Goal: Task Accomplishment & Management: Manage account settings

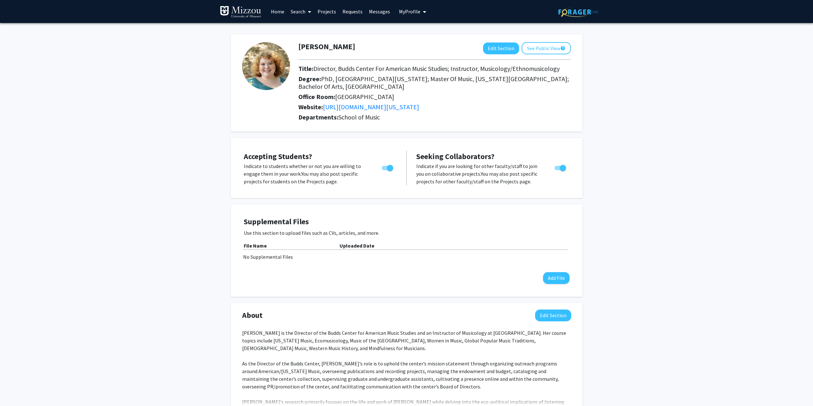
click at [323, 10] on link "Projects" at bounding box center [326, 11] width 25 height 22
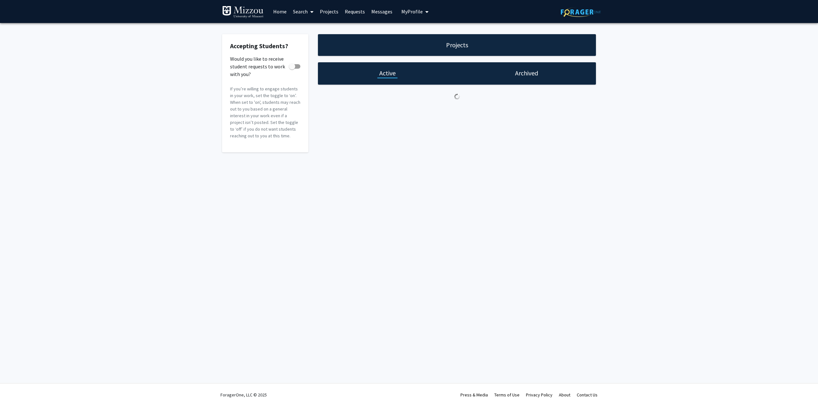
checkbox input "true"
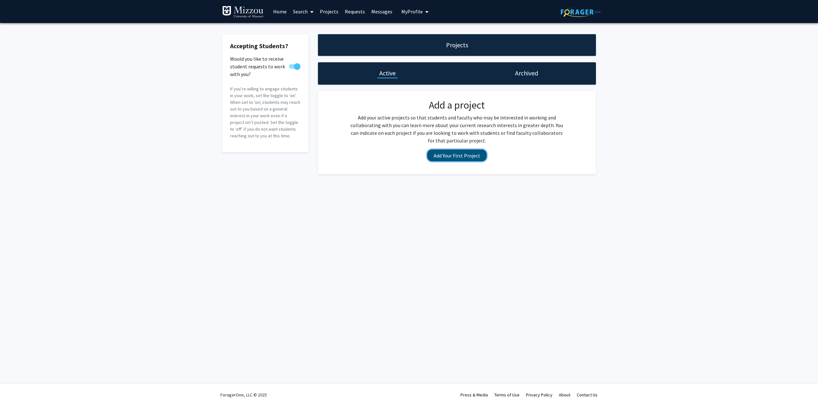
click at [453, 156] on button "Add Your First Project" at bounding box center [456, 155] width 59 height 12
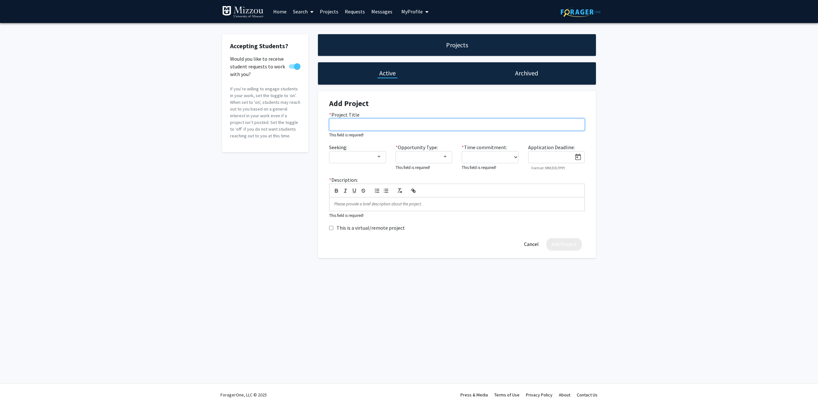
click at [367, 122] on input "* Project Title" at bounding box center [457, 124] width 256 height 12
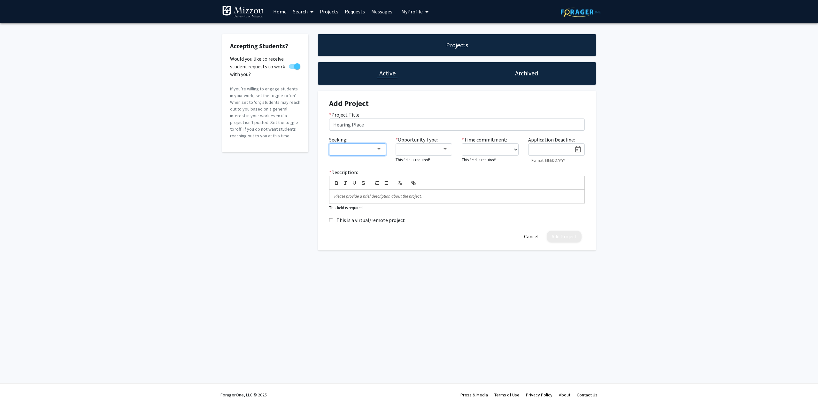
click at [380, 149] on div at bounding box center [378, 149] width 3 height 2
click at [325, 149] on mat-option "Undergraduate(s)" at bounding box center [375, 148] width 110 height 15
click at [373, 124] on div at bounding box center [409, 203] width 818 height 406
click at [371, 125] on input "Hearing Place" at bounding box center [457, 124] width 256 height 12
type input "Hearing Place StudioLab"
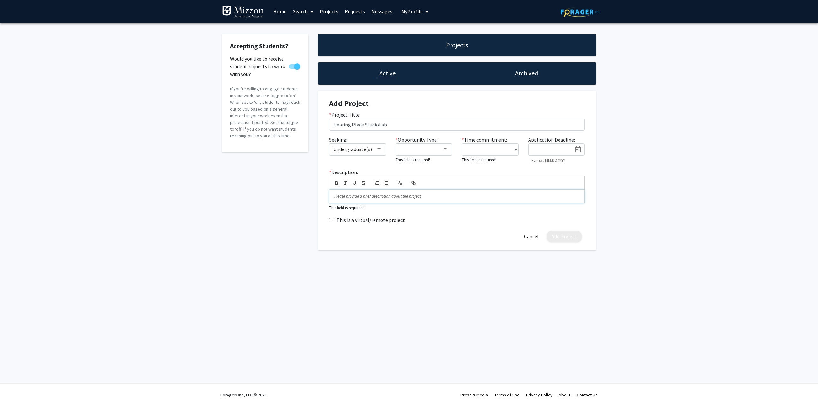
click at [345, 199] on p at bounding box center [456, 197] width 245 height 6
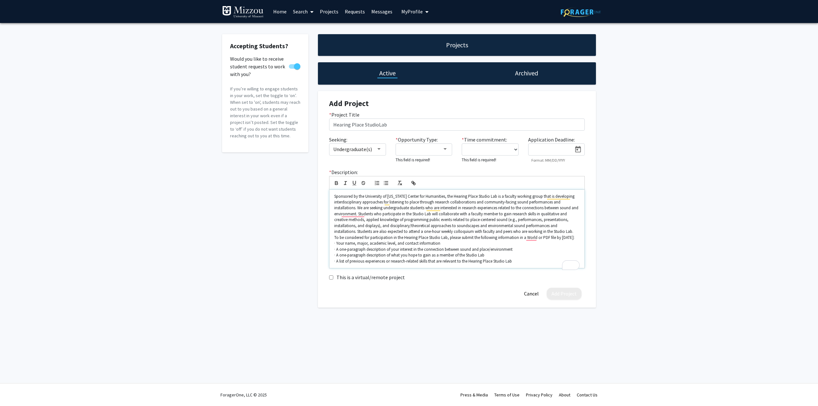
click at [366, 196] on p "Sponsored by the University of [US_STATE] Center for Humanities, the Hearing Pl…" at bounding box center [456, 214] width 245 height 41
drag, startPoint x: 403, startPoint y: 196, endPoint x: 441, endPoint y: 195, distance: 38.0
click at [441, 195] on p "Sponsored by the University of [US_STATE] Center for Humanities, the Hearing Pl…" at bounding box center [456, 214] width 245 height 41
click at [413, 183] on icon "button" at bounding box center [412, 182] width 2 height 2
paste input "[URL][DOMAIN_NAME][US_STATE]"
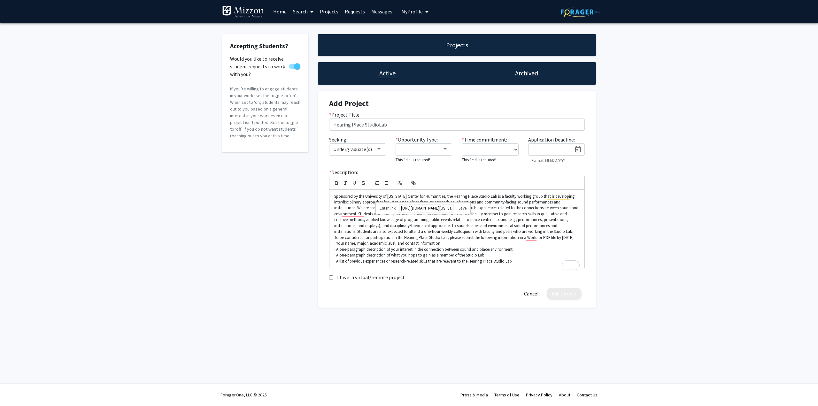
scroll to position [0, 39]
type input "[URL][DOMAIN_NAME][US_STATE]"
click at [468, 206] on div "[URL][DOMAIN_NAME][US_STATE]" at bounding box center [422, 208] width 95 height 12
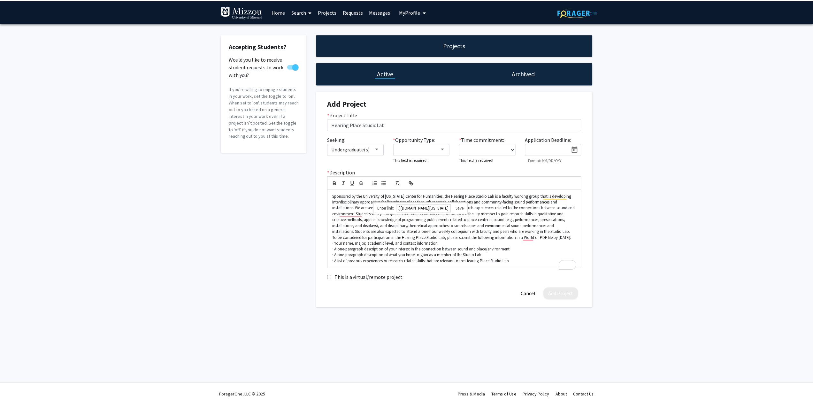
scroll to position [0, 0]
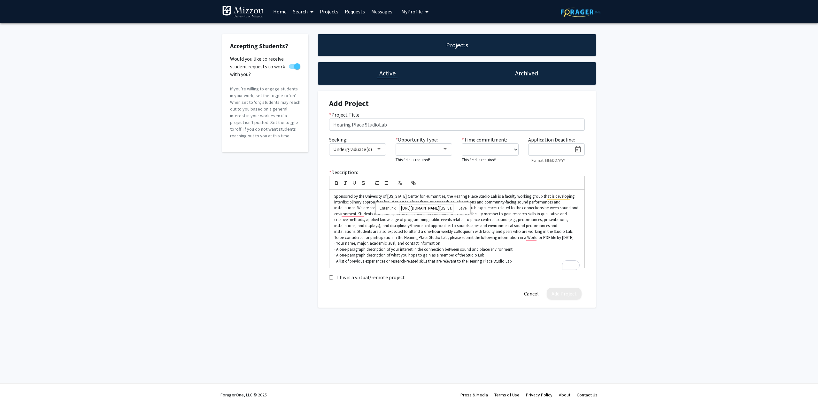
click at [462, 207] on link at bounding box center [459, 207] width 13 height 5
click at [456, 215] on p "Sponsored by the University of [US_STATE] Center for Humanities , the Hearing P…" at bounding box center [456, 214] width 245 height 41
click at [366, 215] on p "Sponsored by the University of [US_STATE] Center for Humanities , the Hearing P…" at bounding box center [456, 214] width 245 height 41
drag, startPoint x: 516, startPoint y: 228, endPoint x: 442, endPoint y: 253, distance: 78.2
click at [516, 228] on p "Sponsored by the University of [US_STATE] Center for Humanities , the Hearing P…" at bounding box center [456, 214] width 245 height 41
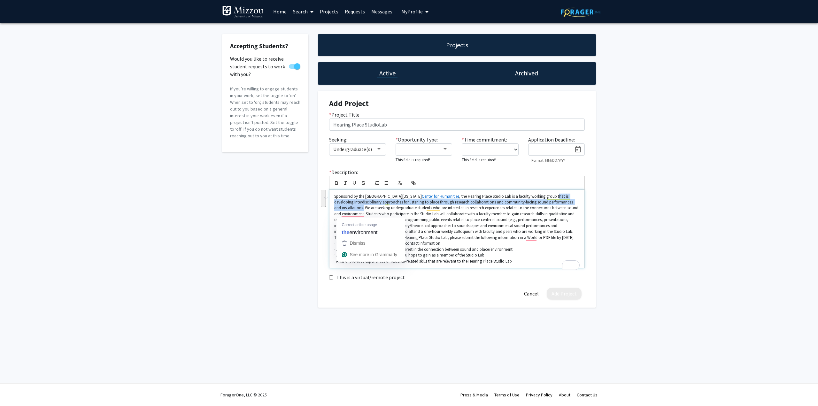
drag, startPoint x: 540, startPoint y: 195, endPoint x: 356, endPoint y: 210, distance: 184.5
click at [356, 210] on p "Sponsored by the University of [US_STATE] Center for Humanities , the Hearing P…" at bounding box center [456, 214] width 245 height 41
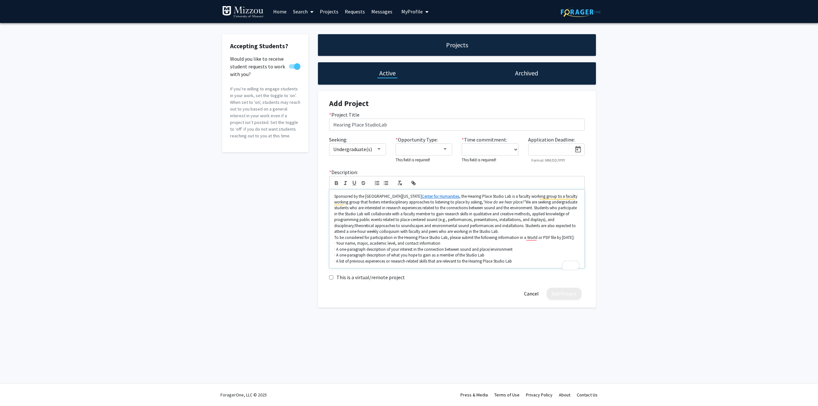
click at [376, 212] on p "Sponsored by the University of [US_STATE] Center for Humanities , the Hearing P…" at bounding box center [456, 214] width 245 height 41
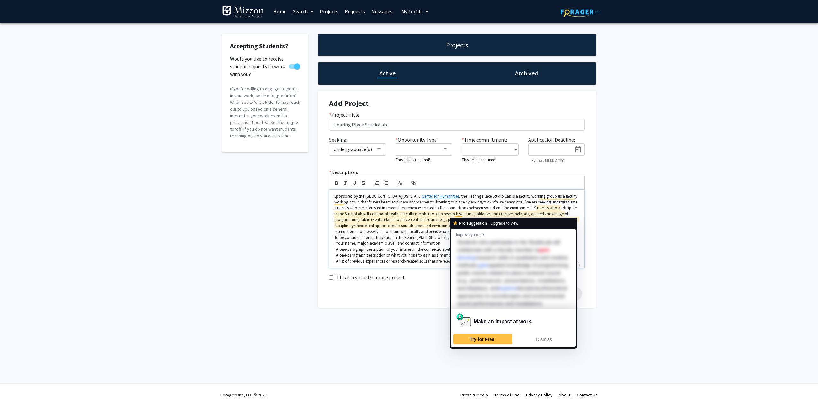
click at [437, 223] on p "Sponsored by the University of [US_STATE] Center for Humanities , the Hearing P…" at bounding box center [456, 214] width 245 height 41
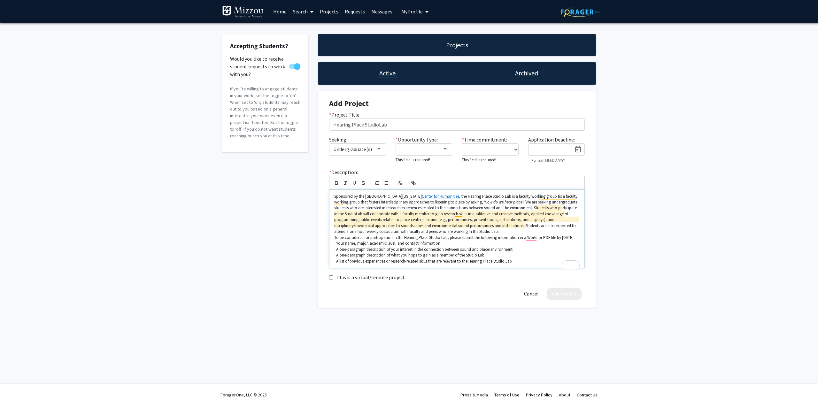
click at [462, 213] on p "Sponsored by the University of [US_STATE] Center for Humanities , the Hearing P…" at bounding box center [456, 214] width 245 height 41
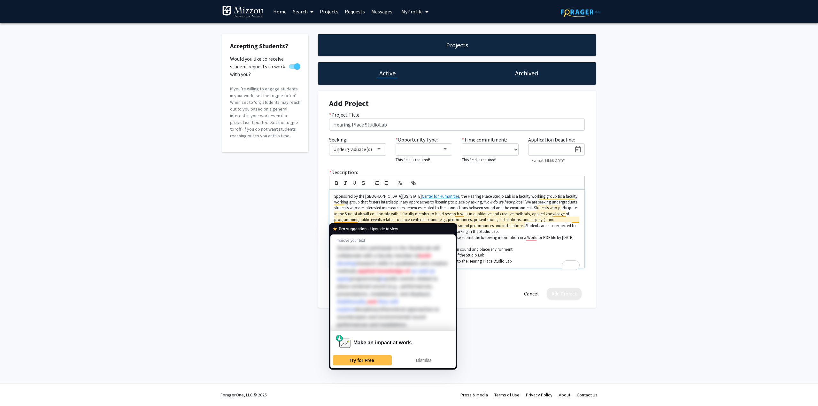
click at [507, 227] on p "Sponsored by the University of [US_STATE] Center for Humanities , the Hearing P…" at bounding box center [456, 214] width 245 height 41
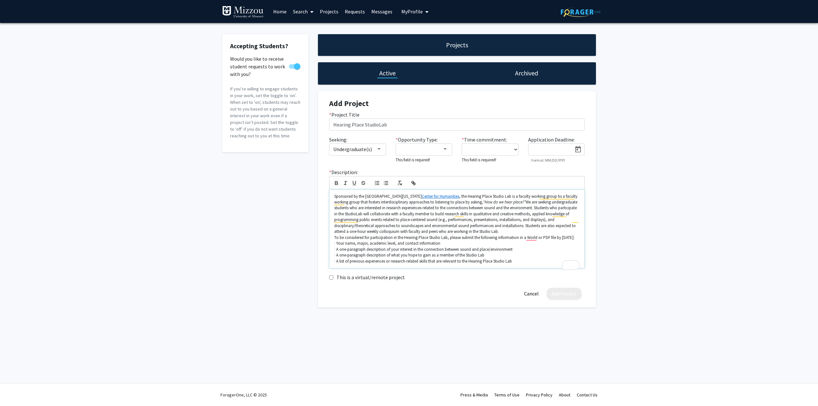
click at [525, 227] on p "Sponsored by the University of [US_STATE] Center for Humanities , the Hearing P…" at bounding box center [456, 214] width 245 height 41
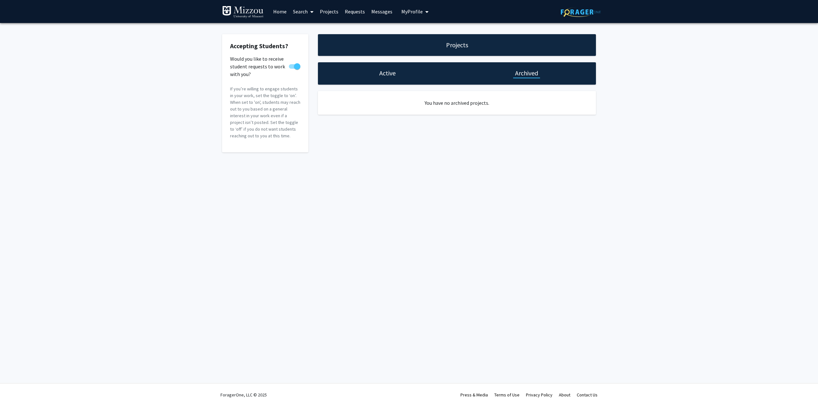
click at [412, 50] on div "Projects" at bounding box center [457, 45] width 278 height 22
click at [383, 77] on h1 "Active" at bounding box center [387, 73] width 16 height 9
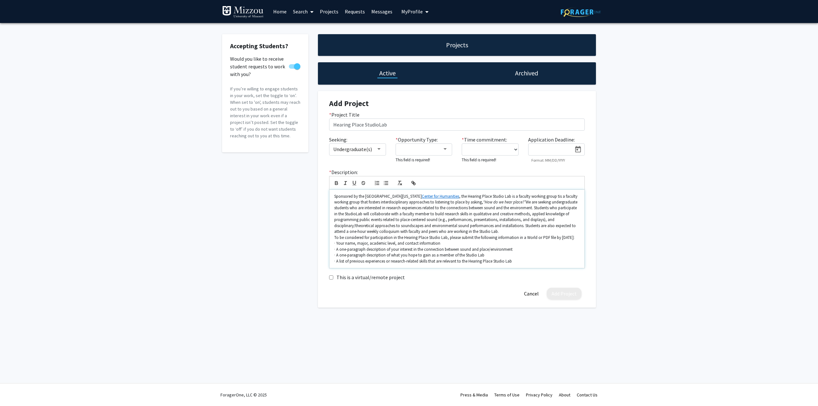
click at [454, 214] on p "Sponsored by the University of [US_STATE] Center for Humanities , the Hearing P…" at bounding box center [456, 214] width 245 height 41
click at [511, 201] on p "Sponsored by the University of [US_STATE] Center for Humanities , the Hearing P…" at bounding box center [456, 214] width 245 height 41
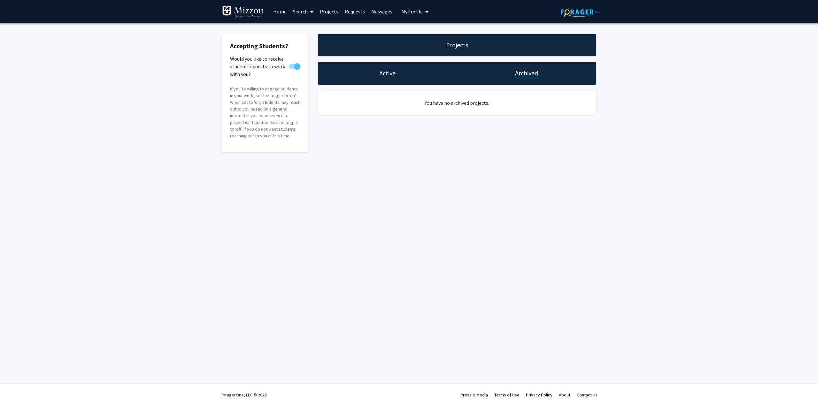
click at [431, 44] on div "Projects" at bounding box center [457, 45] width 278 height 22
click at [462, 44] on h1 "Projects" at bounding box center [457, 45] width 22 height 9
click at [381, 76] on h1 "Active" at bounding box center [387, 73] width 16 height 9
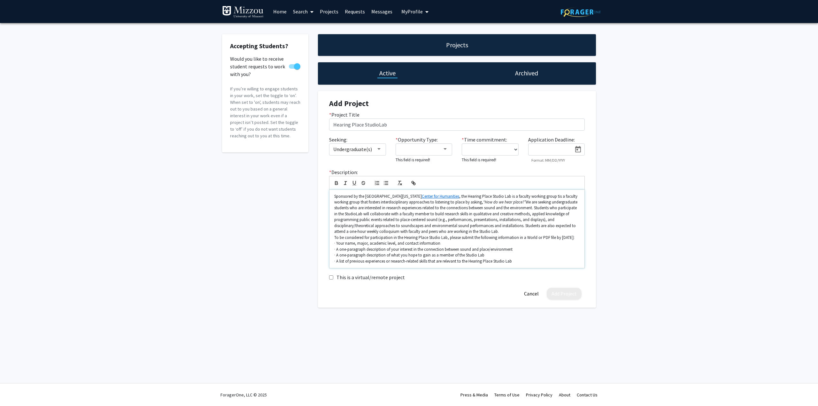
click at [500, 206] on p "Sponsored by the University of [US_STATE] Center for Humanities , the Hearing P…" at bounding box center [456, 214] width 245 height 41
click at [511, 202] on p "Sponsored by the University of [US_STATE] Center for Humanities , the Hearing P…" at bounding box center [456, 214] width 245 height 41
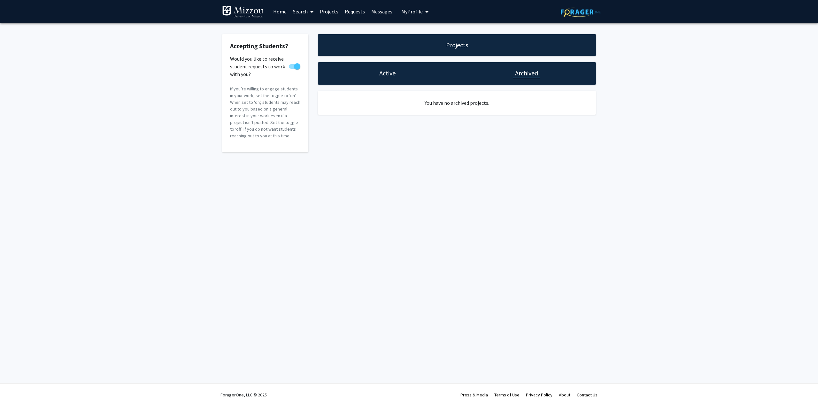
click at [454, 47] on h1 "Projects" at bounding box center [457, 45] width 22 height 9
click at [392, 74] on h1 "Active" at bounding box center [387, 73] width 16 height 9
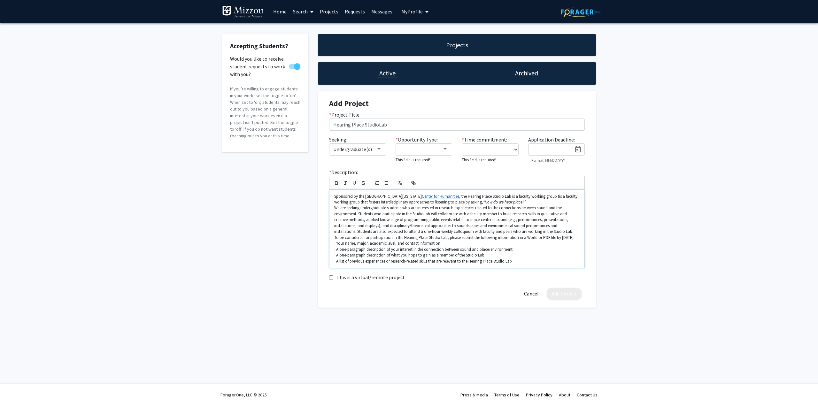
click at [333, 208] on div "Sponsored by the University of [US_STATE] Center for Humanities , the Hearing P…" at bounding box center [456, 229] width 255 height 78
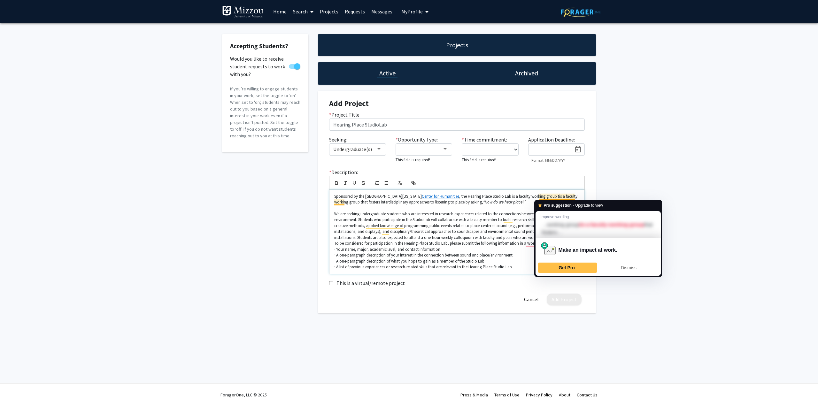
click at [541, 195] on p "Sponsored by the University of [US_STATE] Center for Humanities , the Hearing P…" at bounding box center [456, 200] width 245 height 12
drag, startPoint x: 344, startPoint y: 204, endPoint x: 539, endPoint y: 194, distance: 195.1
click at [539, 194] on p "Sponsored by the University of [US_STATE] Center for Humanities , the Hearing P…" at bounding box center [456, 200] width 245 height 12
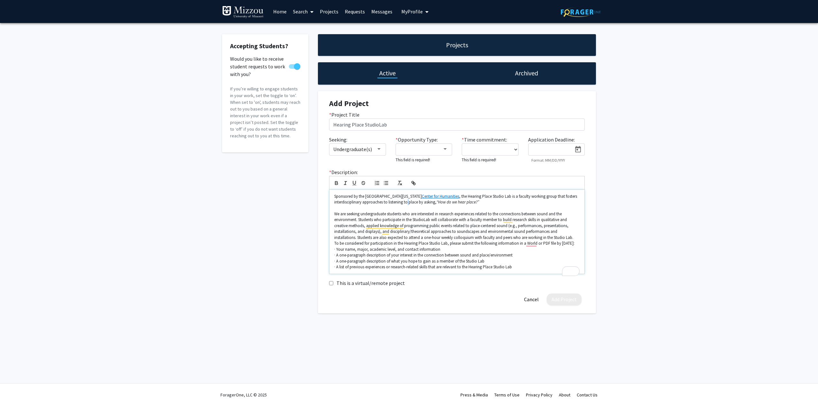
click at [410, 202] on p "Sponsored by the University of [US_STATE] Center for Humanities , the Hearing P…" at bounding box center [456, 200] width 245 height 12
click at [400, 214] on p "We are seeking undergraduate students who are interested in research experience…" at bounding box center [456, 225] width 245 height 29
click at [408, 200] on p "Sponsored by the University of [US_STATE] Center for Humanities , the Hearing P…" at bounding box center [456, 200] width 245 height 12
click at [387, 200] on p "Sponsored by the University of [US_STATE] Center for Humanities , the Hearing P…" at bounding box center [456, 200] width 245 height 12
click at [388, 201] on p "Sponsored by the University of [US_STATE] Center for Humanities , the Hearing P…" at bounding box center [456, 200] width 245 height 12
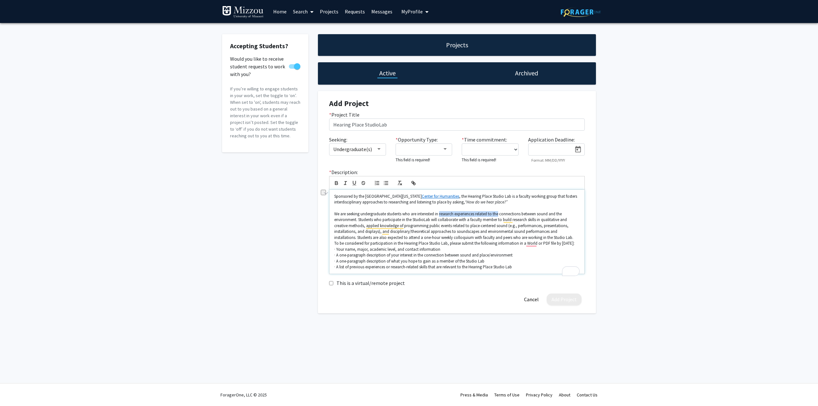
drag, startPoint x: 440, startPoint y: 212, endPoint x: 500, endPoint y: 213, distance: 60.1
click at [500, 213] on p "We are seeking undergraduate students who are interested in research experience…" at bounding box center [456, 225] width 245 height 29
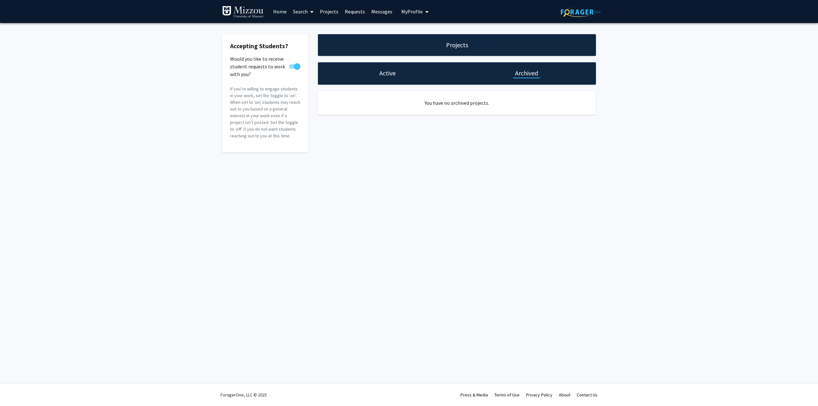
click at [369, 72] on div "Active" at bounding box center [387, 73] width 139 height 22
click at [385, 72] on h1 "Active" at bounding box center [387, 73] width 16 height 9
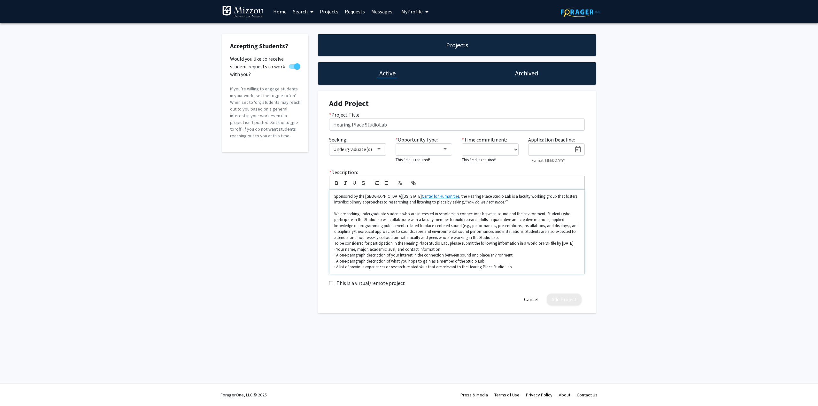
click at [498, 216] on p "We are seeking undergraduate students who are interested in scholarship connect…" at bounding box center [456, 225] width 245 height 29
click at [483, 214] on p "We are seeking undergraduate students who are interested in scholarship connect…" at bounding box center [456, 225] width 245 height 29
click at [441, 214] on p "We are seeking undergraduate students who are interested in scholarship connect…" at bounding box center [456, 225] width 245 height 29
click at [464, 220] on p "We are seeking undergraduate students who are interested in conducting scholars…" at bounding box center [456, 225] width 245 height 29
click at [526, 233] on p "We are seeking undergraduate students who are interested in conducting scholars…" at bounding box center [456, 225] width 245 height 29
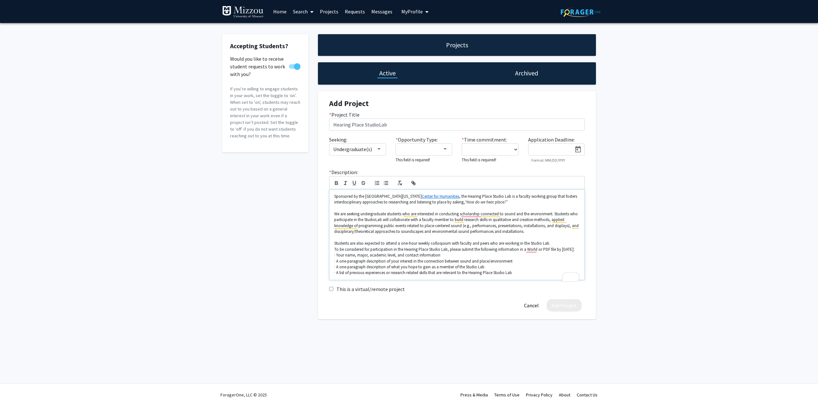
click at [533, 231] on p "We are seeking undergraduate students who are interested in conducting scholars…" at bounding box center [456, 223] width 245 height 24
click at [466, 213] on p "We are seeking undergraduate students who are interested in conducting scholars…" at bounding box center [456, 223] width 245 height 24
click at [472, 215] on p "We are seeking undergraduate students who are interested in conducting scholars…" at bounding box center [456, 223] width 245 height 24
click at [477, 243] on span "Dismiss" at bounding box center [477, 242] width 16 height 5
drag, startPoint x: 481, startPoint y: 213, endPoint x: 461, endPoint y: 216, distance: 20.6
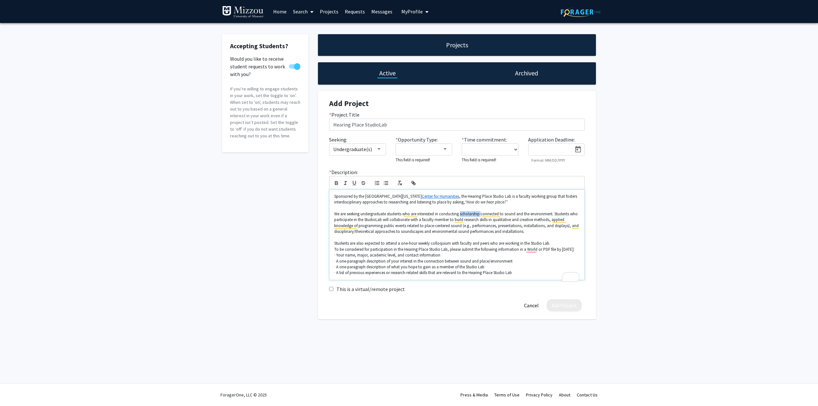
click at [461, 216] on p "We are seeking undergraduate students who are interested in conducting scholars…" at bounding box center [456, 223] width 245 height 24
click at [528, 251] on p "To be considered for participation in the Hearing Place Studio Lab, please subm…" at bounding box center [456, 250] width 245 height 6
click at [555, 243] on p "Students are also expected to attend a one-hour weekly colloquium with faculty …" at bounding box center [456, 243] width 245 height 6
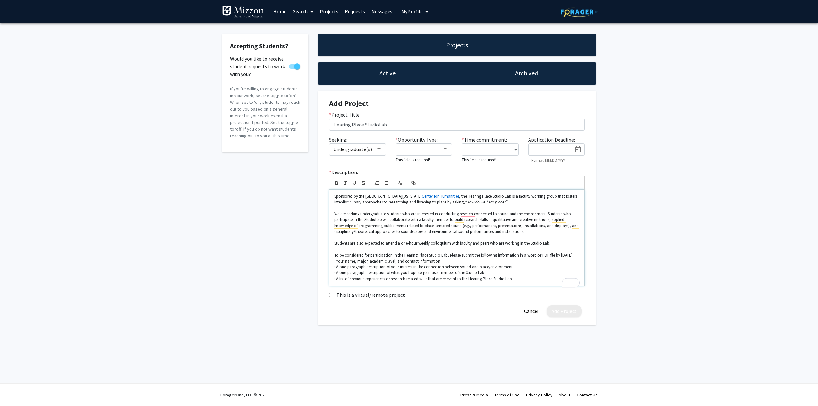
click at [388, 258] on p "To be considered for participation in the Hearing Place Studio Lab, please subm…" at bounding box center [456, 255] width 245 height 6
click at [525, 287] on p "· A list of previous experiences or research-related skills that are relevant t…" at bounding box center [456, 285] width 245 height 6
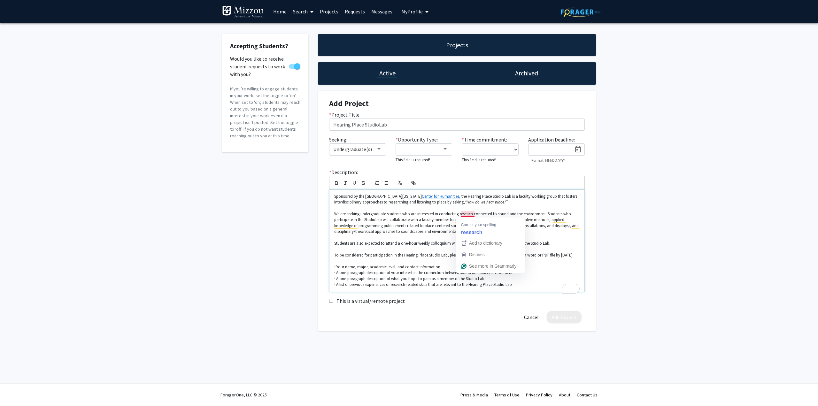
click at [471, 214] on p "We are seeking undergraduate students who are interested in conducting reseach …" at bounding box center [456, 223] width 245 height 24
drag, startPoint x: 349, startPoint y: 290, endPoint x: 337, endPoint y: 288, distance: 12.6
click at [337, 287] on p "· A list of previous experiences or research-related skills that are relevant t…" at bounding box center [456, 285] width 245 height 6
click at [512, 287] on p "· Share any previous experiences or research-related skills that are relevant t…" at bounding box center [456, 285] width 245 height 6
click at [428, 150] on div at bounding box center [421, 149] width 43 height 8
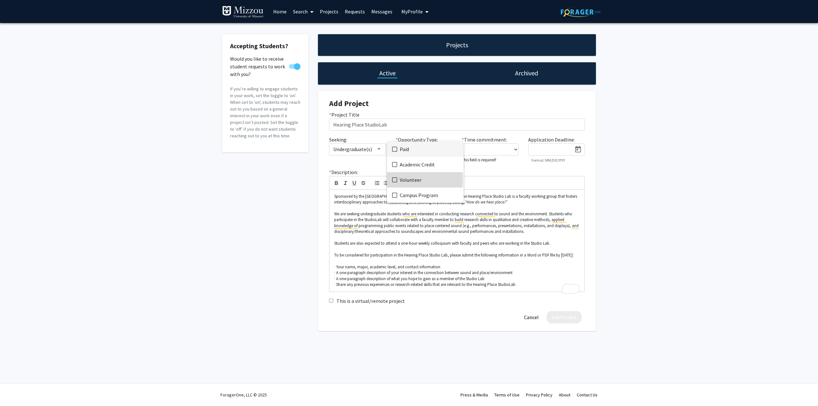
click at [394, 179] on mat-pseudo-checkbox at bounding box center [394, 179] width 5 height 5
click at [505, 152] on div at bounding box center [409, 203] width 818 height 406
click at [515, 150] on select "0 - 5 hours/week 5 - 10 hours/week 10 - 15 hours/week 15 - 20 hours/week 20 - 3…" at bounding box center [490, 149] width 57 height 12
select select "0 - 5"
click at [462, 143] on select "0 - 5 hours/week 5 - 10 hours/week 10 - 15 hours/week 15 - 20 hours/week 20 - 3…" at bounding box center [490, 149] width 57 height 12
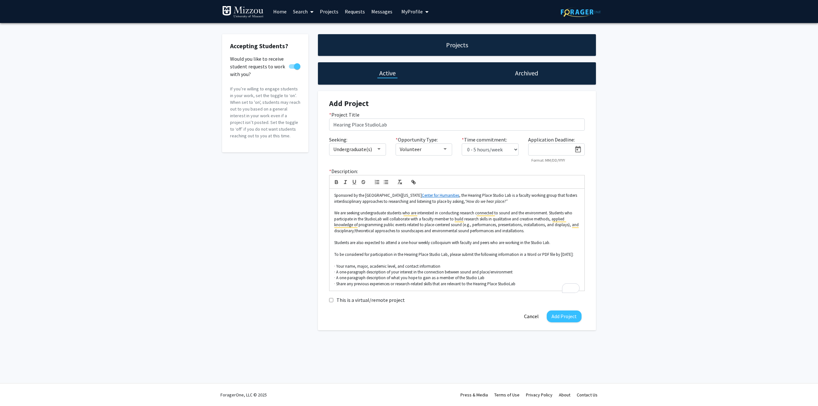
click at [577, 150] on icon "Open calendar" at bounding box center [578, 149] width 6 height 6
click at [613, 167] on button "Next month" at bounding box center [614, 169] width 13 height 13
click at [560, 259] on div "30" at bounding box center [562, 260] width 11 height 11
type input "[DATE]"
click at [403, 213] on p "We are seeking undergraduate students who are interested in conducting research…" at bounding box center [456, 222] width 245 height 24
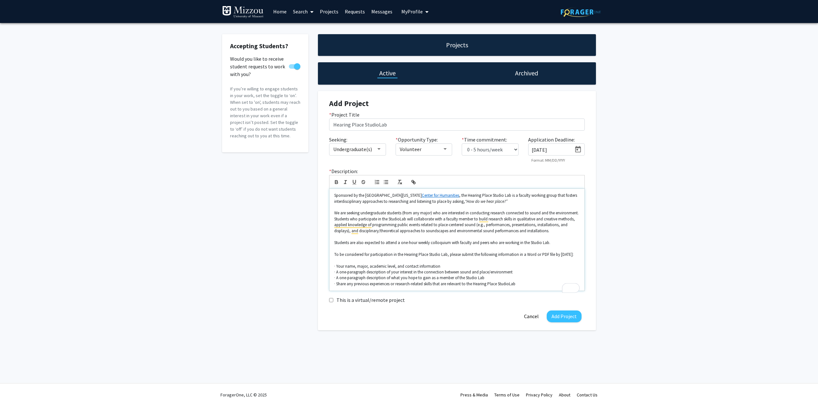
click at [435, 239] on p "To enrich screen reader interactions, please activate Accessibility in Grammarl…" at bounding box center [456, 237] width 245 height 6
click at [569, 322] on button "Add Project" at bounding box center [563, 316] width 35 height 12
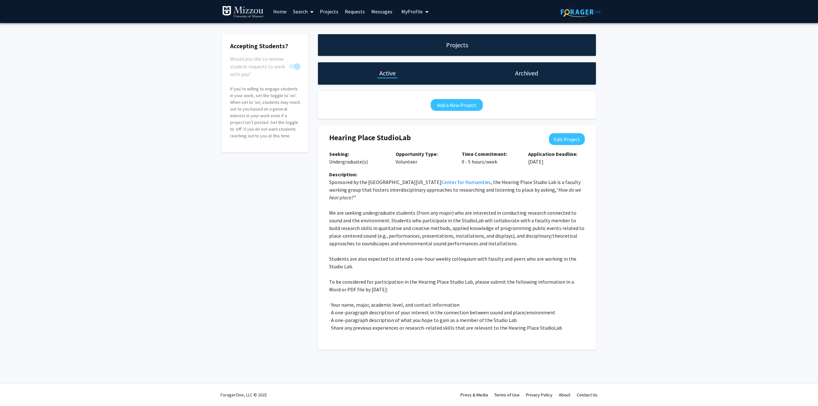
click at [410, 14] on span "My Profile" at bounding box center [411, 11] width 21 height 6
click at [417, 29] on div "[PERSON_NAME] View Profile" at bounding box center [433, 33] width 55 height 14
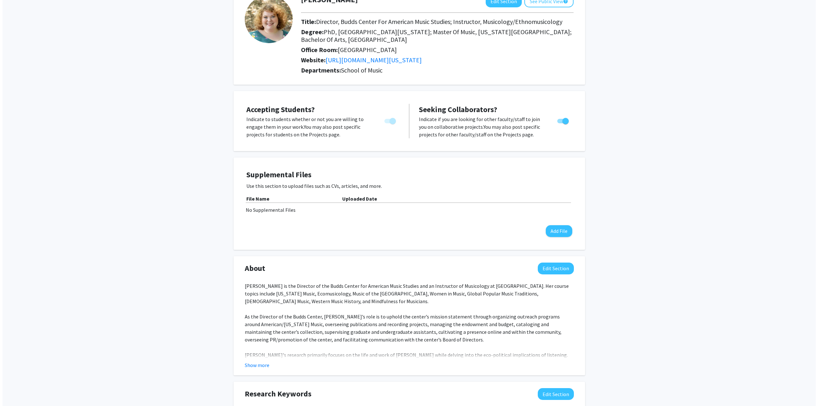
scroll to position [64, 0]
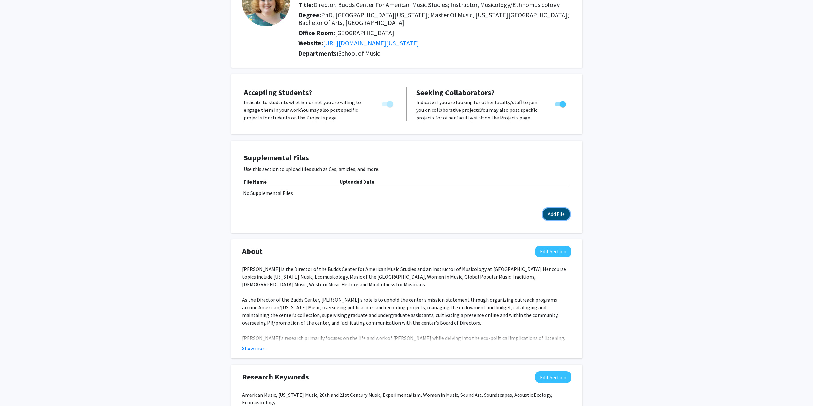
click at [565, 215] on button "Add File" at bounding box center [556, 214] width 27 height 12
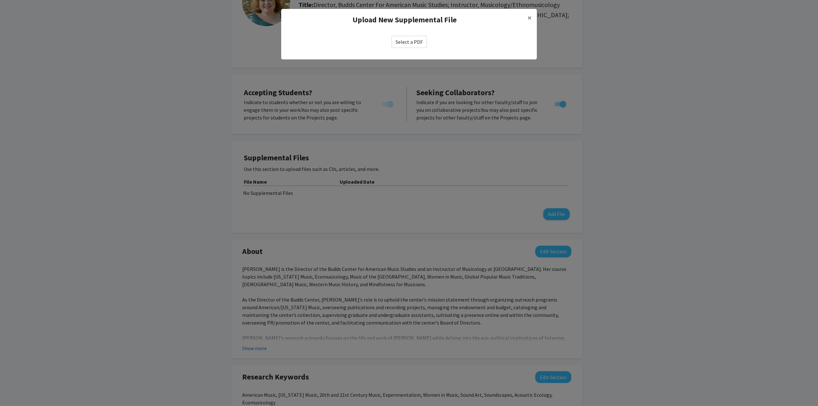
click at [410, 47] on label "Select a PDF" at bounding box center [408, 42] width 35 height 12
click at [0, 0] on input "Select a PDF" at bounding box center [0, 0] width 0 height 0
click at [415, 41] on label "Select a PDF" at bounding box center [408, 42] width 35 height 12
click at [0, 0] on input "Select a PDF" at bounding box center [0, 0] width 0 height 0
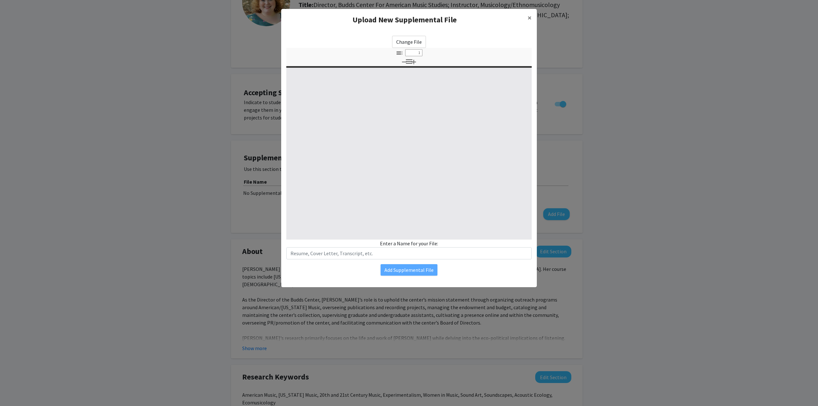
type input "0"
select select "custom"
type input "1"
select select "auto"
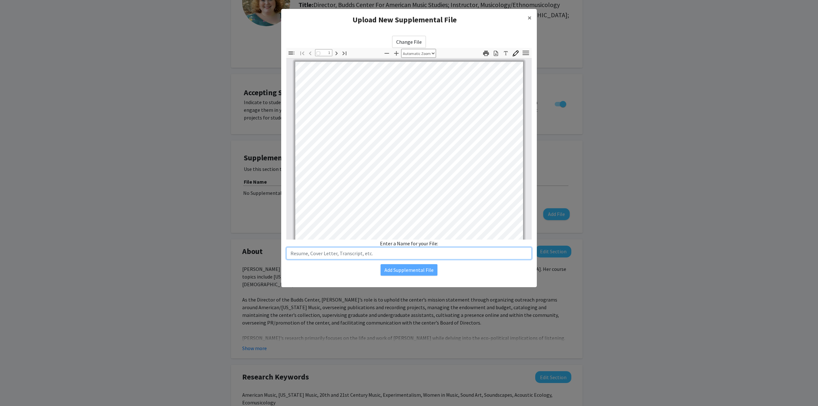
click at [354, 253] on input "text" at bounding box center [408, 253] width 245 height 12
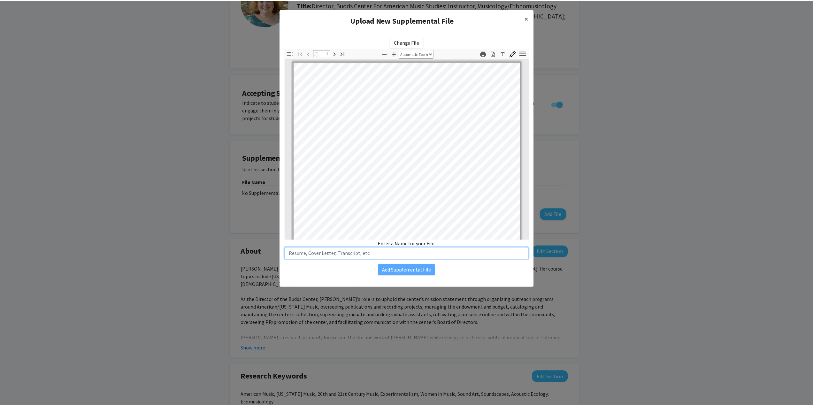
scroll to position [0, 0]
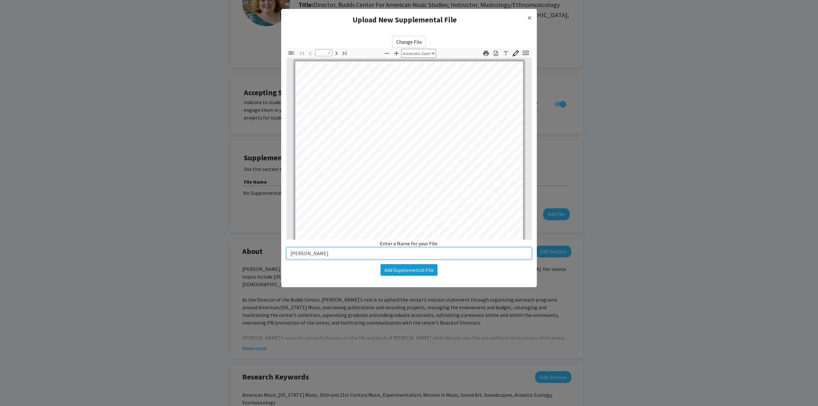
type input "[PERSON_NAME]"
click at [391, 271] on button "Add Supplemental File" at bounding box center [408, 269] width 57 height 11
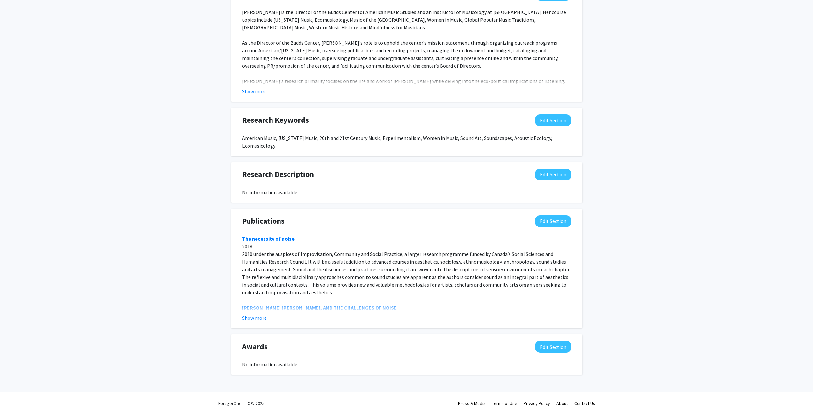
scroll to position [340, 0]
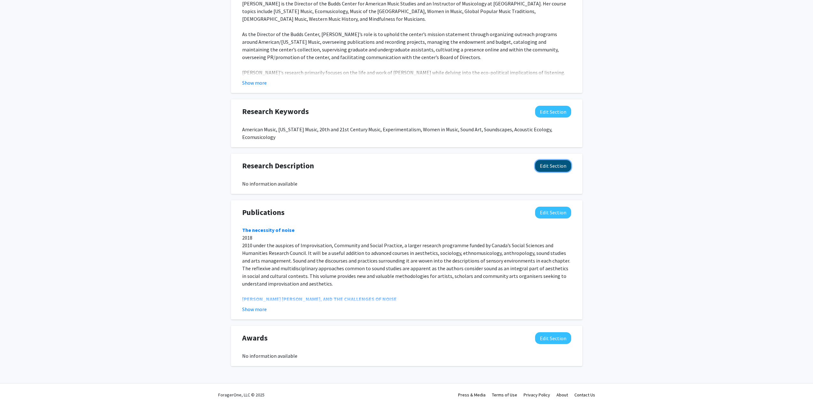
click at [543, 167] on button "Edit Section" at bounding box center [553, 166] width 36 height 12
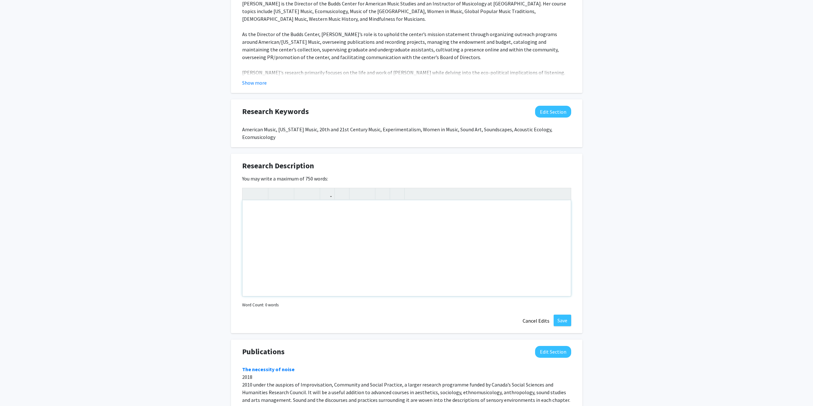
click at [284, 205] on div "Note to users with screen readers: Please deactivate our accessibility plugin f…" at bounding box center [406, 248] width 328 height 96
type textarea "<p>C</p>"
type textarea "<p>Current Projects</p><p><br></p>"
click at [281, 228] on div "Current Projects" at bounding box center [406, 248] width 328 height 96
click at [354, 188] on use "button" at bounding box center [354, 188] width 0 height 0
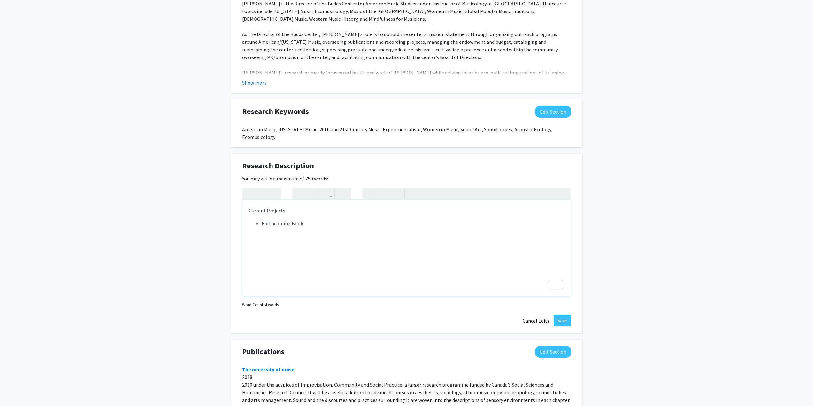
click at [285, 196] on icon "button" at bounding box center [286, 193] width 5 height 11
click at [430, 230] on div "Current Projects Forthcoming Book: Experiencing Sound and Environment in the Wo…" at bounding box center [406, 248] width 328 height 96
click at [485, 224] on li "Forthcoming Book: Experiencing Sound and Environment in the Works of [PERSON_NA…" at bounding box center [413, 223] width 303 height 8
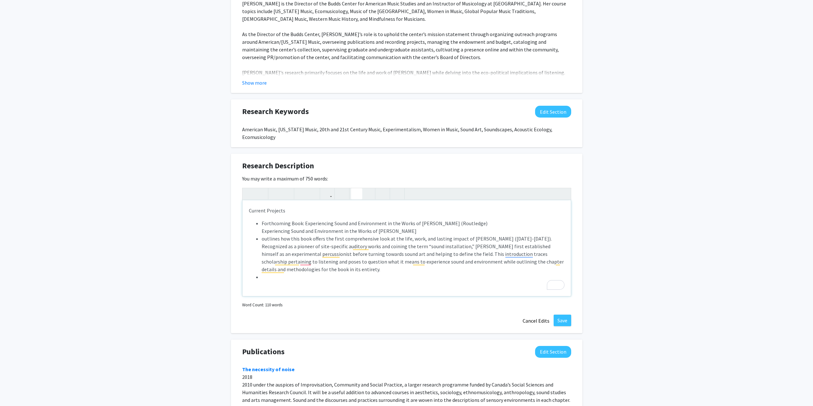
click at [259, 239] on ul "Forthcoming Book: Experiencing Sound and Environment in the Works of [PERSON_NA…" at bounding box center [407, 249] width 316 height 61
drag, startPoint x: 297, startPoint y: 240, endPoint x: 262, endPoint y: 230, distance: 36.7
click at [262, 230] on ul "Forthcoming Book: Experiencing Sound and Environment in the Works of [PERSON_NA…" at bounding box center [407, 249] width 316 height 61
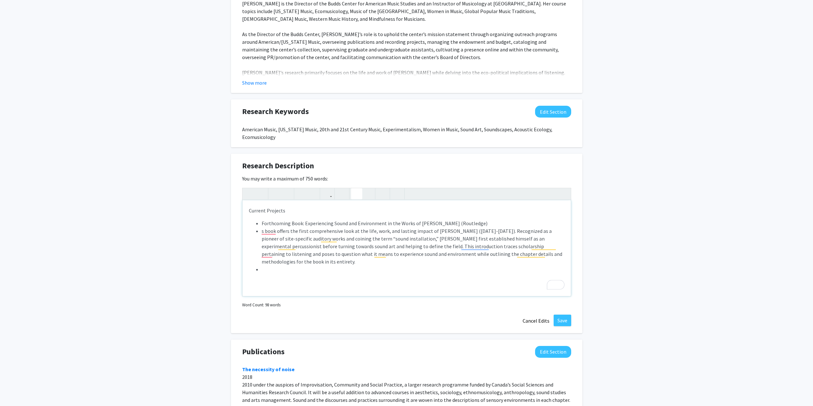
click at [357, 197] on icon "button" at bounding box center [356, 193] width 5 height 11
type textarea "<p>Current Projects</p><p><ul><li>Forthcoming Book: Experiencing Sound and Envi…"
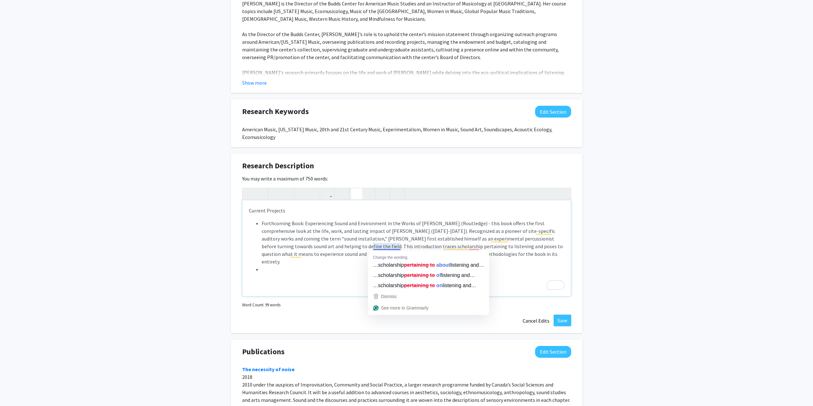
click at [384, 246] on li "Forthcoming Book: Experiencing Sound and Environment in the Works of [PERSON_NA…" at bounding box center [413, 242] width 303 height 46
click at [328, 245] on li "Forthcoming Book: Experiencing Sound and Environment in the Works of [PERSON_NA…" at bounding box center [413, 242] width 303 height 46
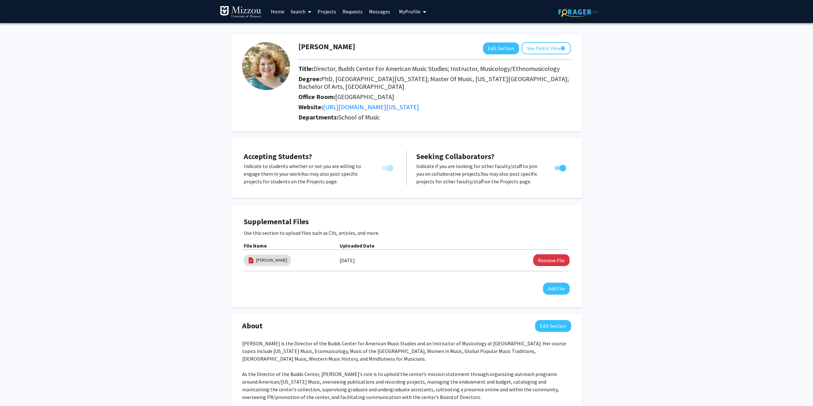
scroll to position [340, 0]
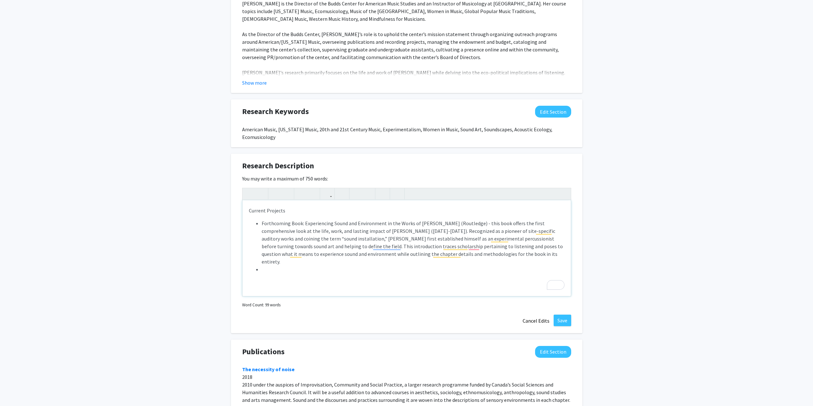
drag, startPoint x: 407, startPoint y: 232, endPoint x: 433, endPoint y: 242, distance: 27.6
click at [407, 232] on li "Forthcoming Book: Experiencing Sound and Environment in the Works of [PERSON_NA…" at bounding box center [413, 242] width 303 height 46
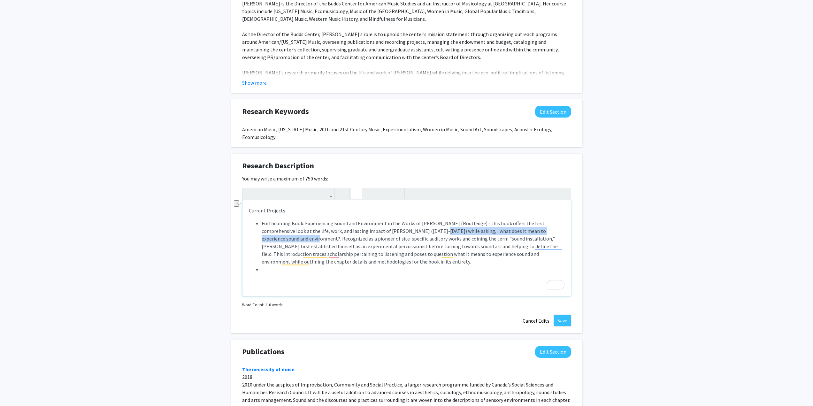
drag, startPoint x: 408, startPoint y: 231, endPoint x: 565, endPoint y: 232, distance: 156.8
click at [565, 232] on div "Current Projects Forthcoming Book: Experiencing Sound and Environment in the Wo…" at bounding box center [406, 248] width 328 height 96
copy li "while asking, "what does it mean to experience sound and environment?."
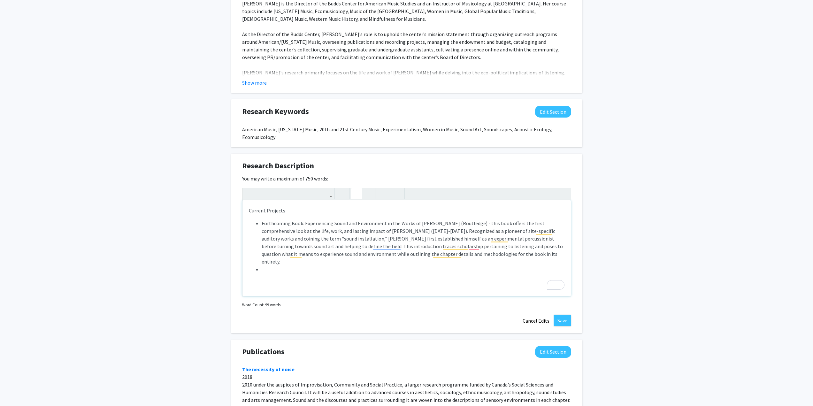
click at [486, 254] on li "Forthcoming Book: Experiencing Sound and Environment in the Works of [PERSON_NA…" at bounding box center [413, 242] width 303 height 46
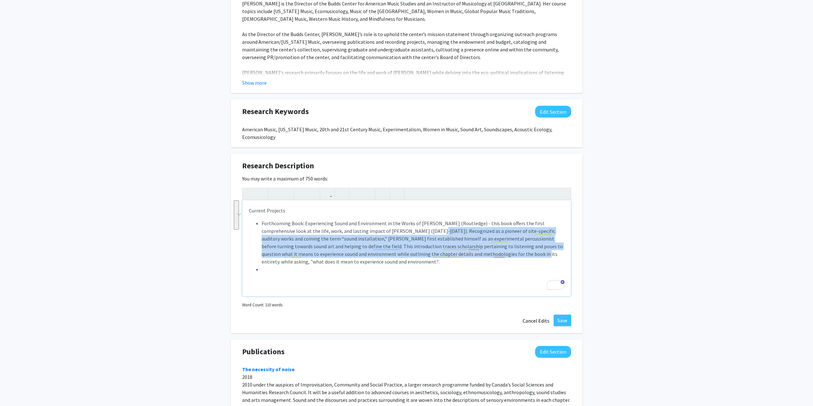
drag, startPoint x: 462, startPoint y: 254, endPoint x: 408, endPoint y: 229, distance: 60.3
click at [408, 229] on li "Forthcoming Book: Experiencing Sound and Environment in the Works of Max Neuhau…" at bounding box center [413, 242] width 303 height 46
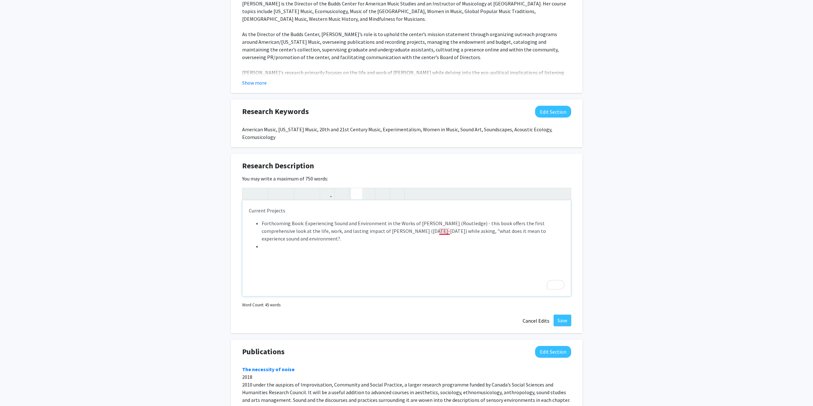
click at [443, 232] on li "Forthcoming Book: Experiencing Sound and Environment in the Works of Max Neuhau…" at bounding box center [413, 230] width 303 height 23
click at [408, 242] on li "To enrich screen reader interactions, please activate Accessibility in Grammarl…" at bounding box center [413, 246] width 303 height 8
click at [409, 232] on li "Forthcoming Book: Experiencing Sound and Environment in the Works of Max Neuhau…" at bounding box center [413, 230] width 303 height 23
click at [391, 243] on div "Current Projects Forthcoming Book: Experiencing Sound and Environment in the Wo…" at bounding box center [406, 248] width 328 height 96
drag, startPoint x: 303, startPoint y: 224, endPoint x: 446, endPoint y: 224, distance: 142.4
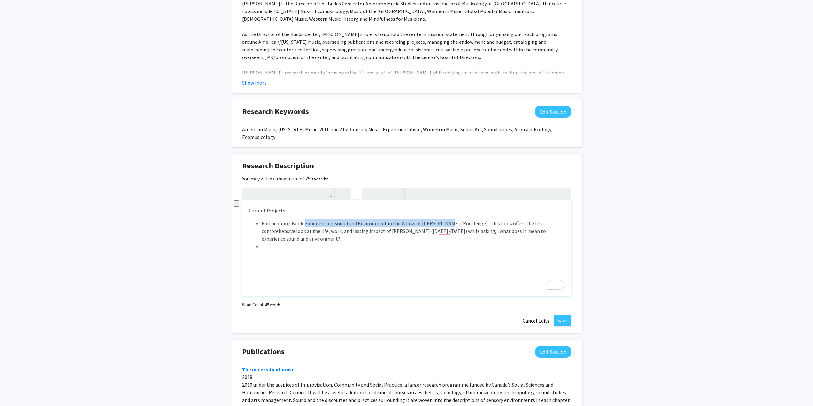
click at [446, 224] on li "Forthcoming Book: Experiencing Sound and Environment in the Works of Max Neuhau…" at bounding box center [413, 230] width 303 height 23
click at [288, 194] on icon "button" at bounding box center [286, 193] width 5 height 11
click at [326, 246] on div "Current Projects Forthcoming Book: Experiencing Sound and Environment in the Wo…" at bounding box center [406, 248] width 328 height 96
click at [324, 243] on div "Current Projects Forthcoming Book: Experiencing Sound and Environment in the Wo…" at bounding box center [406, 248] width 328 height 96
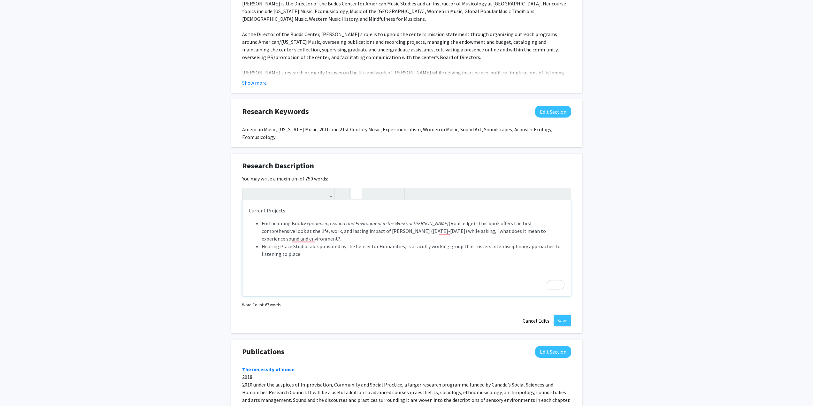
click at [353, 242] on li "Hearing Place StudioLab: sponsored by the Center for Humanities, is a faculty w…" at bounding box center [413, 249] width 303 height 15
click at [487, 258] on div "Current Projects Forthcoming Book: Experiencing Sound and Environment in the Wo…" at bounding box center [406, 248] width 328 height 96
click at [319, 248] on li "Hearing Place StudioLab: sponsored by the MU Center for Humanities, is a facult…" at bounding box center [413, 249] width 303 height 15
click at [529, 242] on li "Hearing Place StudioLab: sponsored by the MU Center for Humanities, is a facult…" at bounding box center [413, 249] width 303 height 15
drag, startPoint x: 410, startPoint y: 246, endPoint x: 392, endPoint y: 246, distance: 18.2
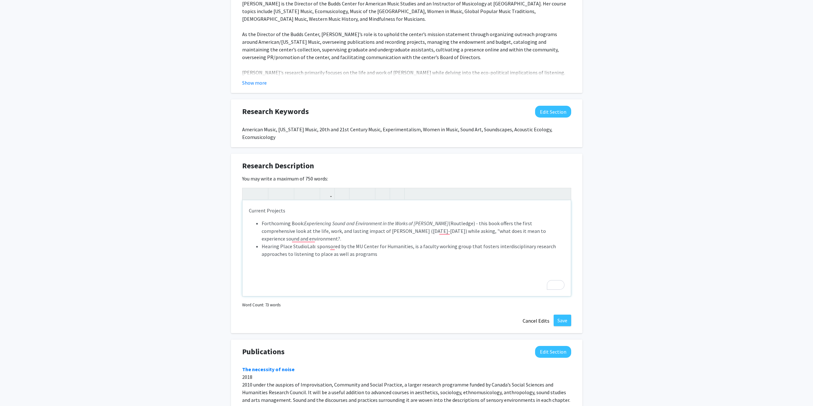
click at [410, 246] on li "Hearing Place StudioLab: sponsored by the MU Center for Humanities, is a facult…" at bounding box center [413, 249] width 303 height 15
drag, startPoint x: 380, startPoint y: 246, endPoint x: 330, endPoint y: 247, distance: 50.2
click at [330, 247] on li "Hearing Place StudioLab: sponsored by the MU Center for Humanities, is a facult…" at bounding box center [413, 249] width 303 height 15
type textarea "<p>Current Projects</p><p><ul><li>Forthcoming Book: <em>Experiencing Sound and …"
click at [560, 319] on button "Save" at bounding box center [562, 320] width 18 height 11
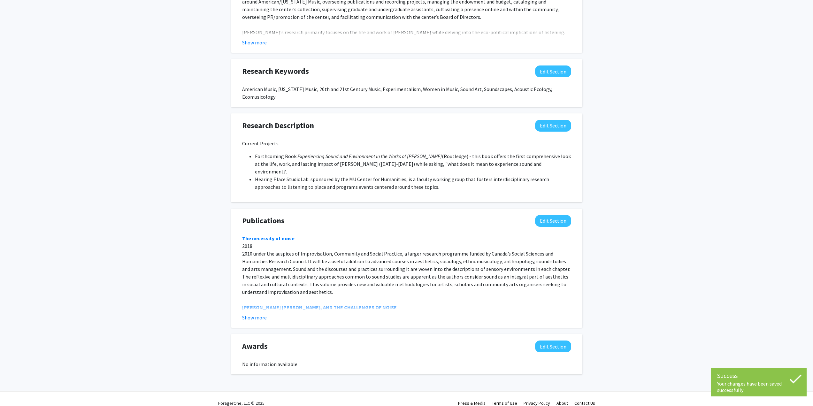
scroll to position [381, 0]
click at [263, 313] on button "Show more" at bounding box center [254, 317] width 25 height 8
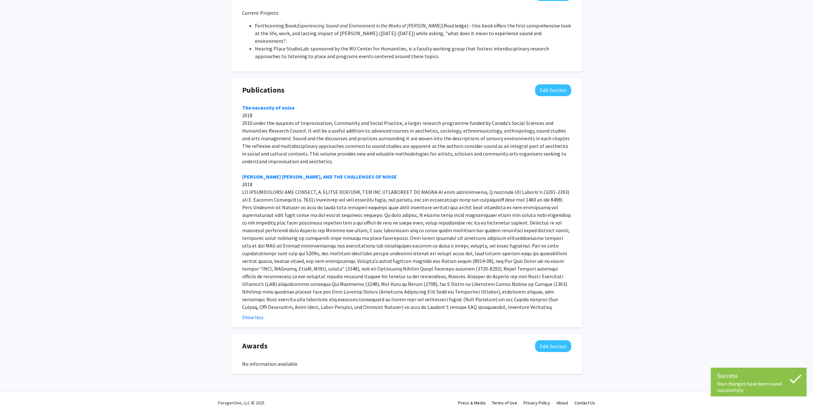
scroll to position [511, 0]
click at [556, 84] on button "Edit Section" at bounding box center [553, 90] width 36 height 12
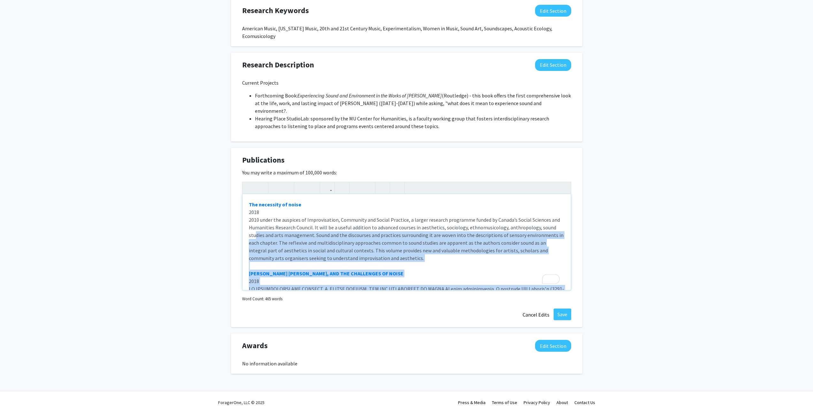
scroll to position [0, 0]
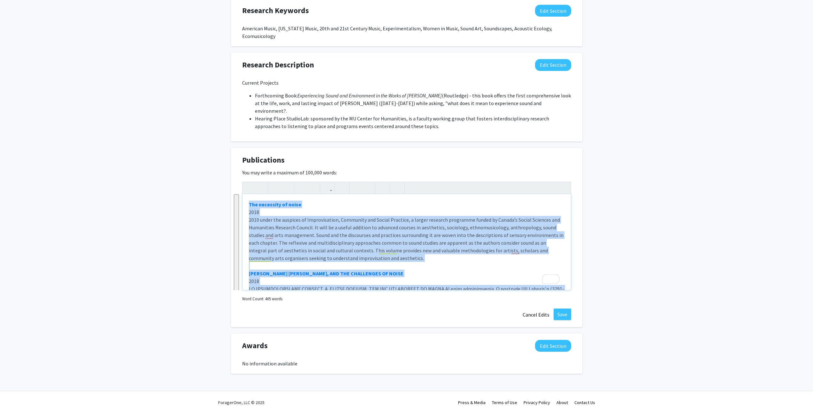
drag, startPoint x: 421, startPoint y: 273, endPoint x: 240, endPoint y: 167, distance: 209.3
click at [240, 167] on div "Publications Edit Section You may write a maximum of 100,000 words: The necessi…" at bounding box center [406, 237] width 351 height 179
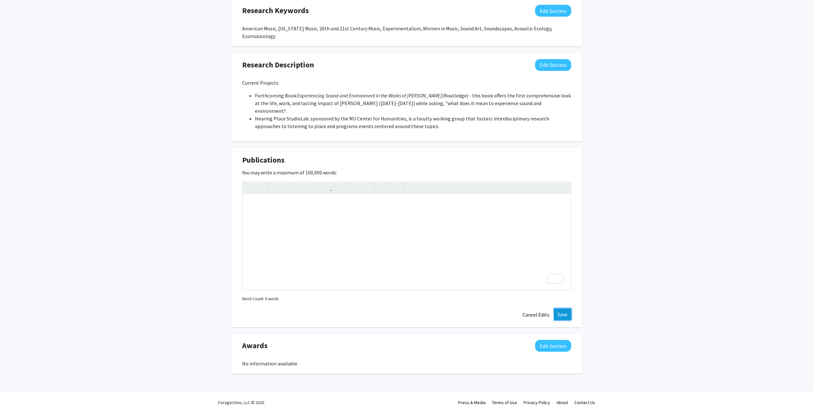
click at [561, 309] on button "Save" at bounding box center [562, 314] width 18 height 11
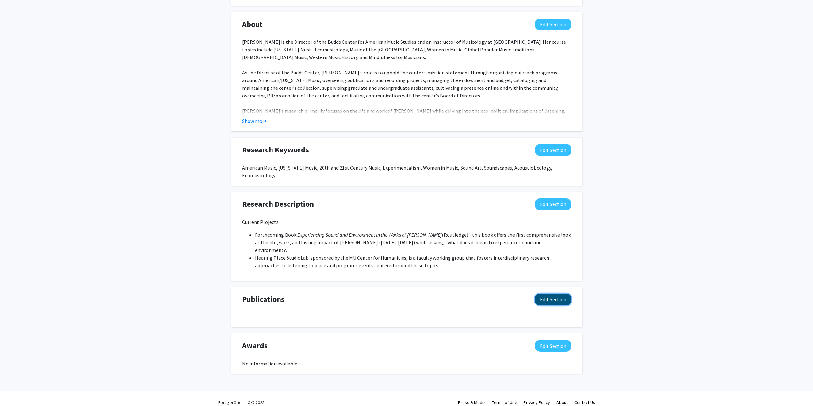
click at [547, 294] on button "Edit Section" at bounding box center [553, 300] width 36 height 12
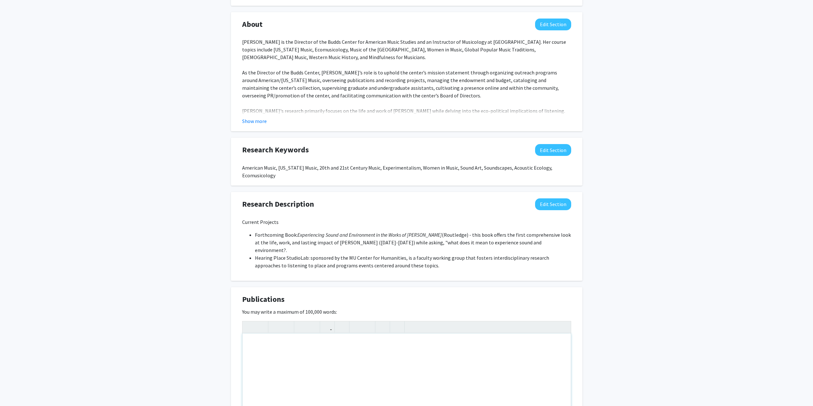
click at [297, 333] on div "To enrich screen reader interactions, please activate Accessibility in Grammarl…" at bounding box center [406, 381] width 328 height 96
type textarea "<p>Book </p><p> (Forthcoming) Experiencing Sound and Environment in the Works …"
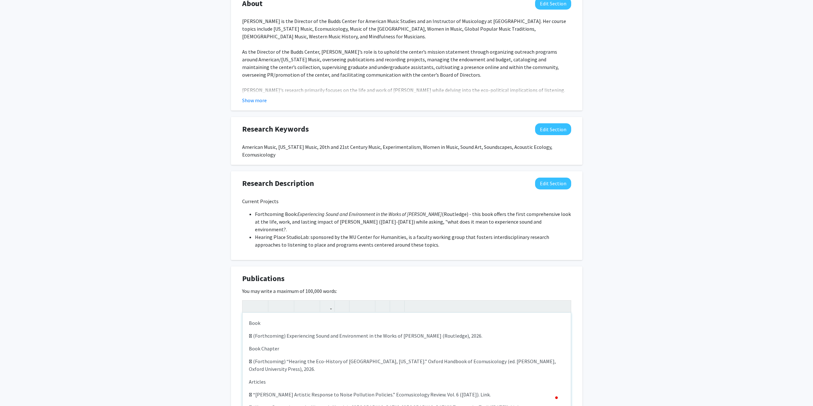
scroll to position [365, 0]
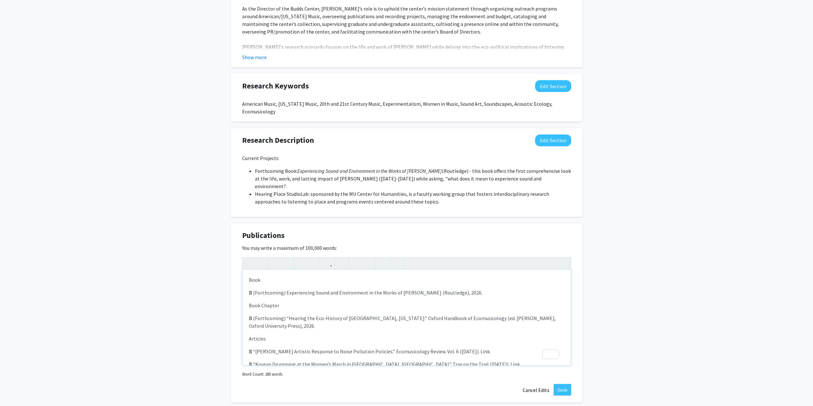
click at [253, 347] on p " (Forthcoming) Experiencing Sound and Environment in the Works of Max Neuhaus …" at bounding box center [407, 351] width 316 height 8
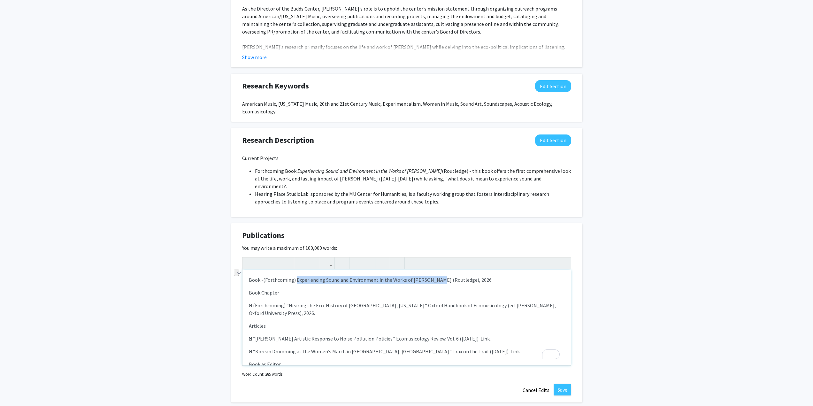
drag, startPoint x: 295, startPoint y: 273, endPoint x: 437, endPoint y: 272, distance: 141.5
click at [437, 277] on span "(Forthcoming) Experiencing Sound and Environment in the Works of Max Neuhaus (R…" at bounding box center [377, 280] width 229 height 6
click at [290, 257] on button "button" at bounding box center [286, 262] width 11 height 11
click at [253, 360] on p " (Forthcoming) “Hearing the Eco-History of Lexington, Kentucky.” Oxford Handbo…" at bounding box center [407, 364] width 316 height 8
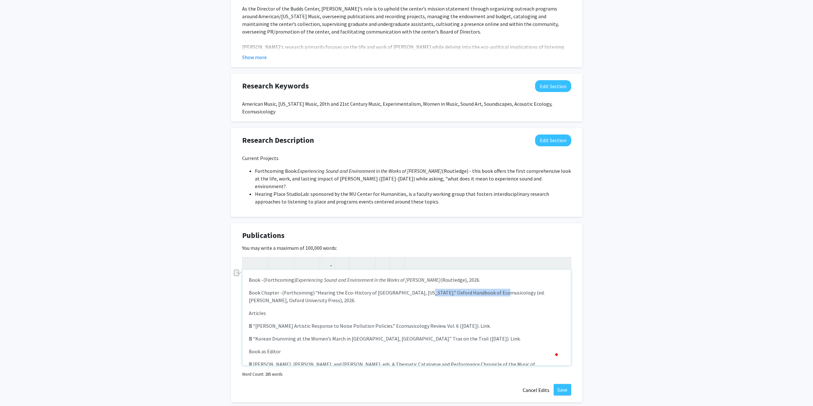
drag, startPoint x: 420, startPoint y: 285, endPoint x: 495, endPoint y: 286, distance: 75.4
click at [495, 289] on span "(Forthcoming) “Hearing the Eco-History of Lexington, Kentucky.” Oxford Handbook…" at bounding box center [397, 296] width 296 height 14
click at [285, 258] on icon "button" at bounding box center [286, 263] width 5 height 11
click at [253, 381] on p " “Max Neuhaus’s Artistic Response to Noise Pollution Policies.” Ecomusicology …" at bounding box center [407, 385] width 316 height 8
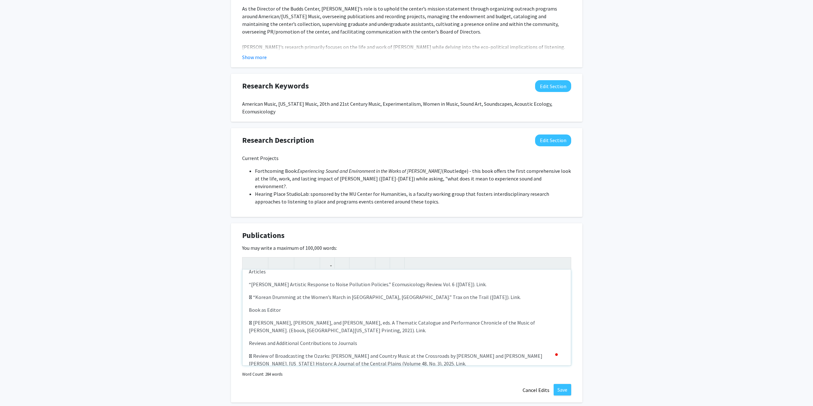
scroll to position [32, 0]
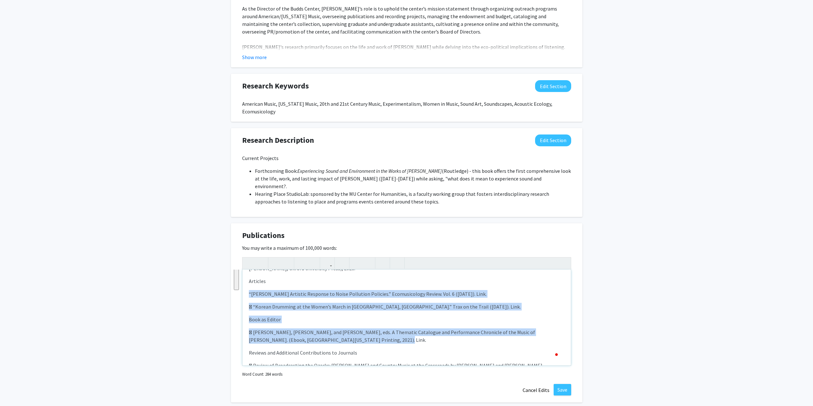
drag, startPoint x: 358, startPoint y: 332, endPoint x: 246, endPoint y: 282, distance: 122.4
click at [246, 282] on div "Book - (Forthcoming) Experiencing Sound and Environment in the Works of Max Neu…" at bounding box center [406, 318] width 328 height 96
click at [354, 258] on use "button" at bounding box center [354, 258] width 0 height 0
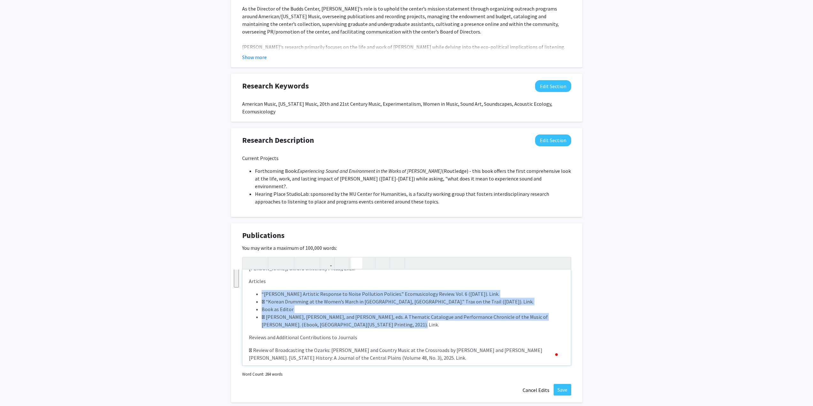
click at [311, 298] on li " “Korean Drumming at the Women’s March in Lexington, KY.” Trax on the Trail (F…" at bounding box center [413, 302] width 303 height 8
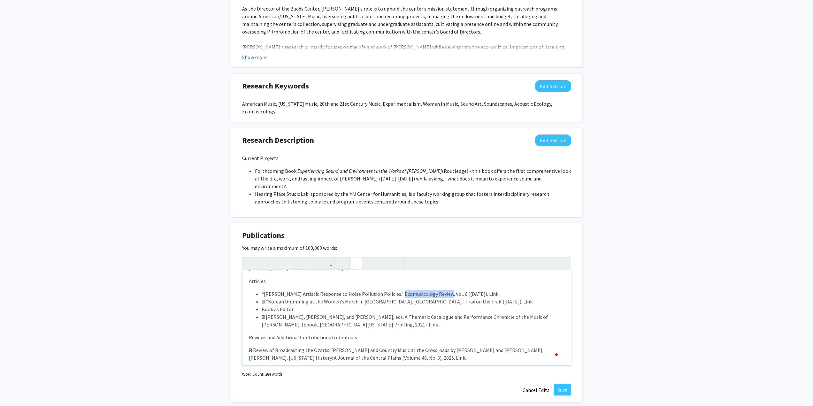
drag, startPoint x: 393, startPoint y: 286, endPoint x: 440, endPoint y: 288, distance: 47.3
click at [440, 291] on span "“Max Neuhaus’s Artistic Response to Noise Pollution Policies.” Ecomusicology Re…" at bounding box center [381, 294] width 238 height 6
click at [289, 258] on icon "button" at bounding box center [286, 263] width 5 height 11
click at [491, 291] on span "“Max Neuhaus’s Artistic Response to Noise Pollution Policies.” Ecomusicology Re…" at bounding box center [379, 294] width 234 height 6
drag, startPoint x: 498, startPoint y: 286, endPoint x: 489, endPoint y: 284, distance: 9.8
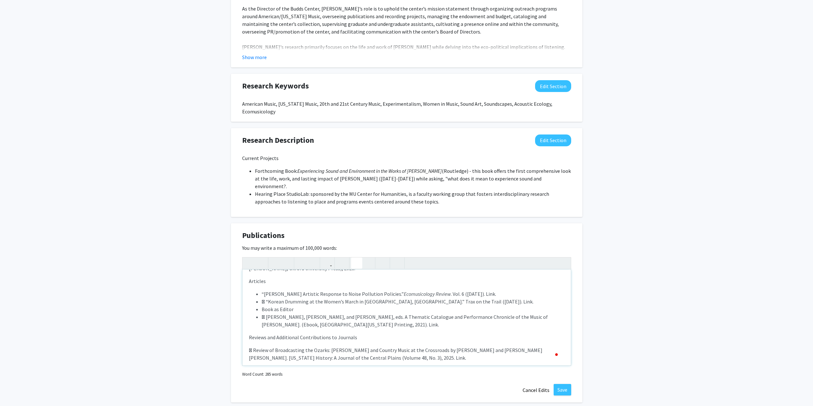
click at [489, 291] on span "“Max Neuhaus’s Artistic Response to Noise Pollution Policies.” Ecomusicology Re…" at bounding box center [379, 294] width 234 height 6
click at [266, 298] on li " “Korean Drumming at the Women’s March in Lexington, KY.” Trax on the Trail (F…" at bounding box center [413, 302] width 303 height 8
drag, startPoint x: 480, startPoint y: 295, endPoint x: 467, endPoint y: 291, distance: 13.7
click at [467, 298] on li "“Korean Drumming at the Women’s March in Lexington, KY.” Trax on the Trail (Feb…" at bounding box center [413, 302] width 303 height 8
drag, startPoint x: 390, startPoint y: 294, endPoint x: 423, endPoint y: 295, distance: 33.2
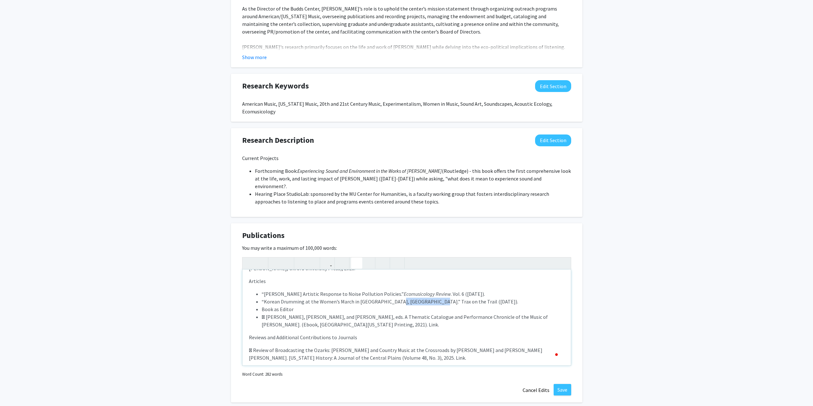
click at [423, 298] on li "“Korean Drumming at the Women’s March in Lexington, KY.” Trax on the Trail (Feb…" at bounding box center [413, 302] width 303 height 8
click at [284, 258] on icon "button" at bounding box center [286, 263] width 5 height 11
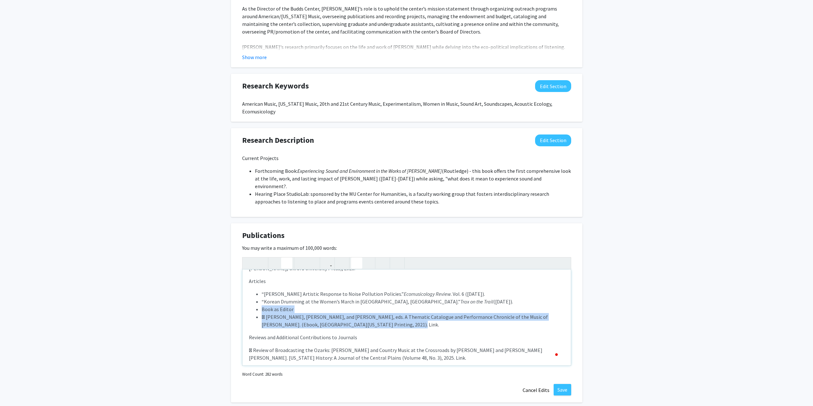
drag, startPoint x: 262, startPoint y: 302, endPoint x: 374, endPoint y: 320, distance: 113.1
click at [374, 320] on ul "“Max Neuhaus’s Artistic Response to Noise Pollution Policies.” Ecomusicology Re…" at bounding box center [407, 309] width 316 height 38
copy ul "Book as Editor   Budds, Michael, Libby Roberts, and Megan Murph, eds. A Thema…"
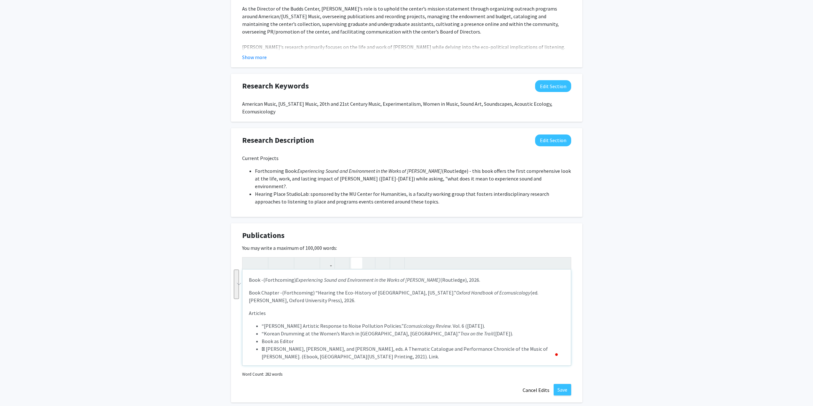
click at [312, 299] on div "Book - (Forthcoming) Experiencing Sound and Environment in the Works of Max Neu…" at bounding box center [406, 318] width 328 height 96
click at [314, 378] on p "Book Chapter - (Forthcoming) “Hearing the Eco-History of Lexington, Kentucky.” …" at bounding box center [407, 385] width 316 height 15
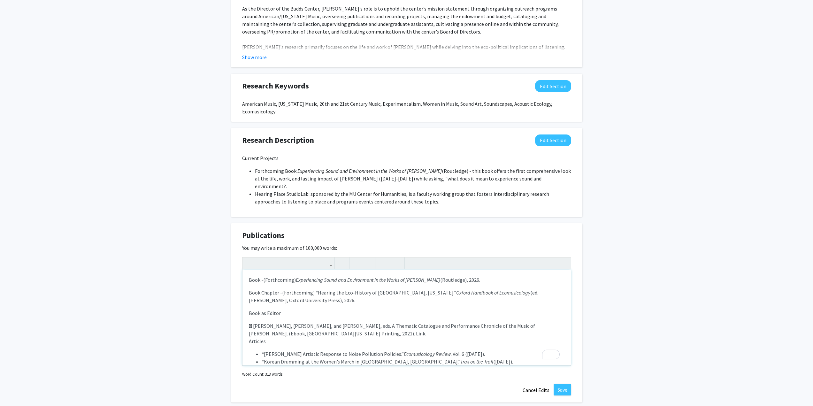
click at [253, 323] on span " Budds, Michael, Libby Roberts, and Megan Murph, eds. A Thematic Catalogue and…" at bounding box center [392, 330] width 286 height 14
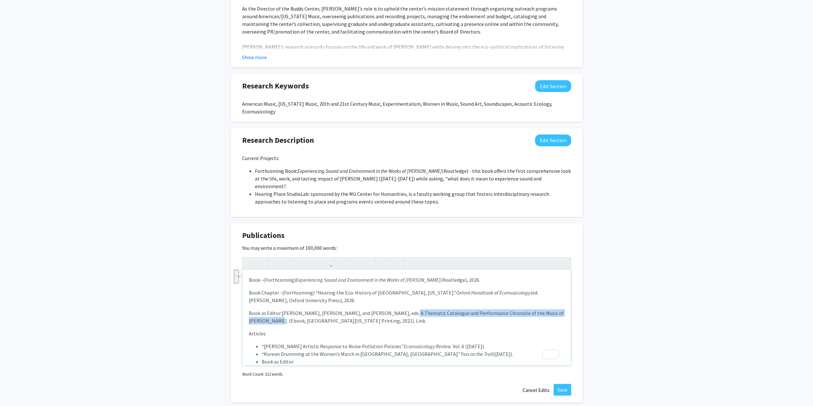
drag, startPoint x: 399, startPoint y: 305, endPoint x: 271, endPoint y: 314, distance: 128.7
click at [271, 314] on span "Budds, Michael, Libby Roberts, and Megan Murph, eds. A Thematic Catalogue and P…" at bounding box center [406, 317] width 315 height 14
click at [284, 258] on icon "button" at bounding box center [286, 263] width 5 height 11
drag, startPoint x: 288, startPoint y: 313, endPoint x: 275, endPoint y: 310, distance: 13.2
click at [275, 310] on span "Budds, Michael, Libby Roberts, and Megan Murph, eds. A Thematic Catalogue and P…" at bounding box center [401, 317] width 305 height 14
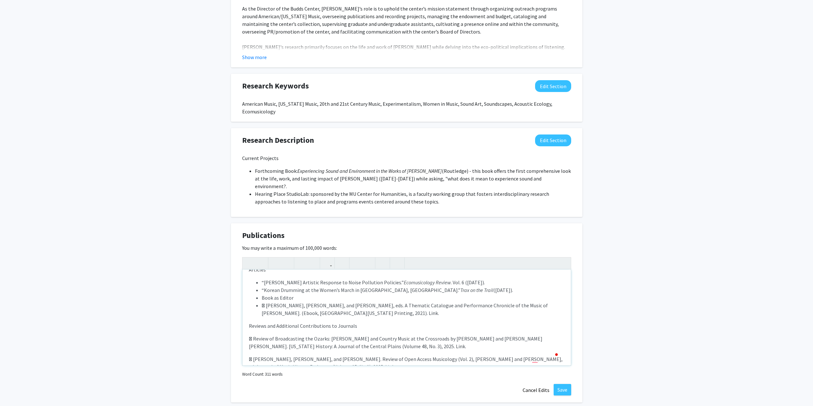
scroll to position [32, 0]
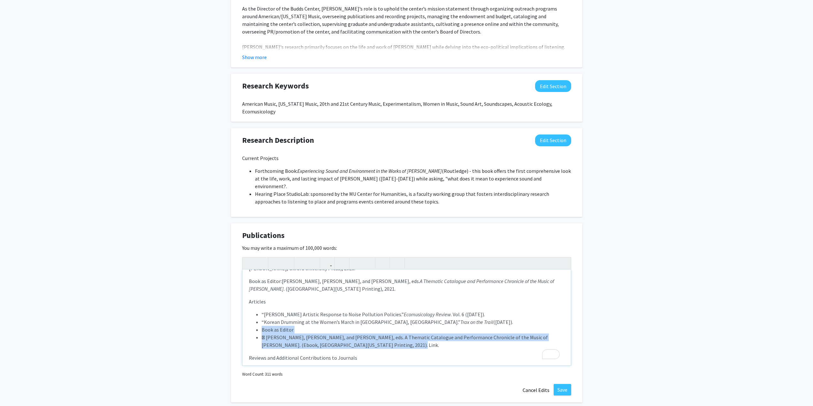
drag, startPoint x: 384, startPoint y: 338, endPoint x: 262, endPoint y: 322, distance: 122.8
click at [262, 322] on ul "“Max Neuhaus’s Artistic Response to Noise Pollution Policies.” Ecomusicology Re…" at bounding box center [407, 329] width 316 height 38
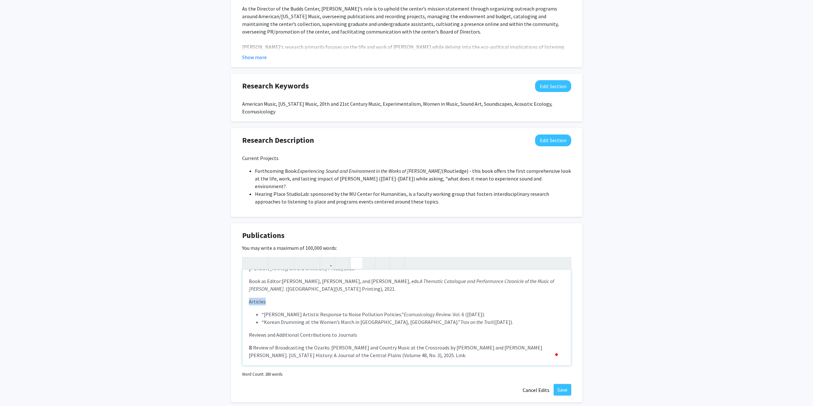
drag, startPoint x: 267, startPoint y: 295, endPoint x: 248, endPoint y: 295, distance: 18.8
click at [249, 298] on p "Articles" at bounding box center [407, 302] width 316 height 8
click at [276, 298] on p "Articles" at bounding box center [407, 302] width 316 height 8
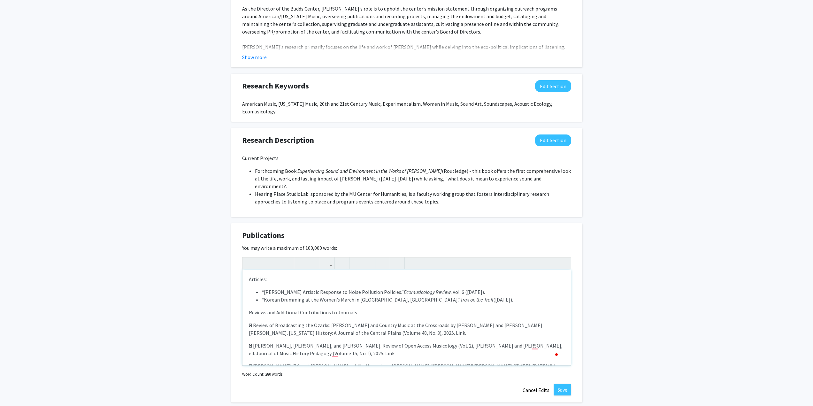
scroll to position [64, 0]
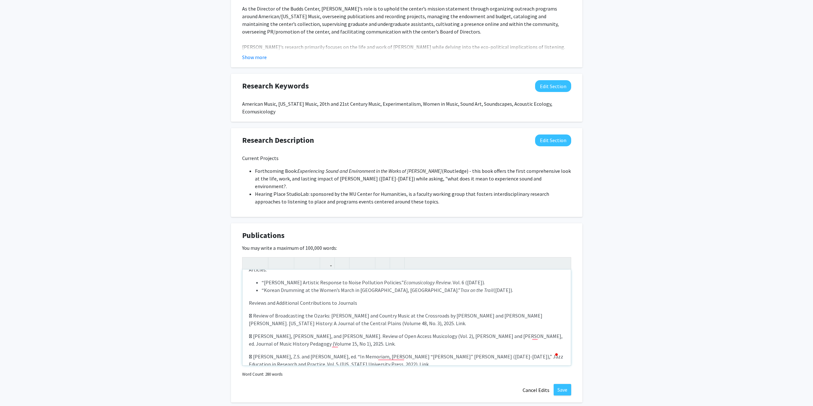
click at [372, 299] on p "Reviews and Additional Contributions to Journals" at bounding box center [407, 303] width 316 height 8
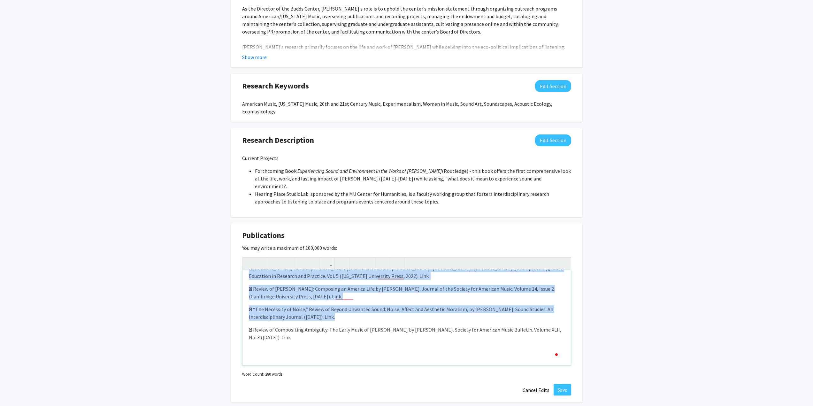
scroll to position [0, 0]
drag, startPoint x: 254, startPoint y: 308, endPoint x: 327, endPoint y: 342, distance: 81.2
click at [327, 342] on p "Articles: “Max Neuhaus’s Artistic Response to Noise Pollution Policies.” Ecomus…" at bounding box center [407, 266] width 316 height 176
click at [354, 258] on use "button" at bounding box center [354, 258] width 0 height 0
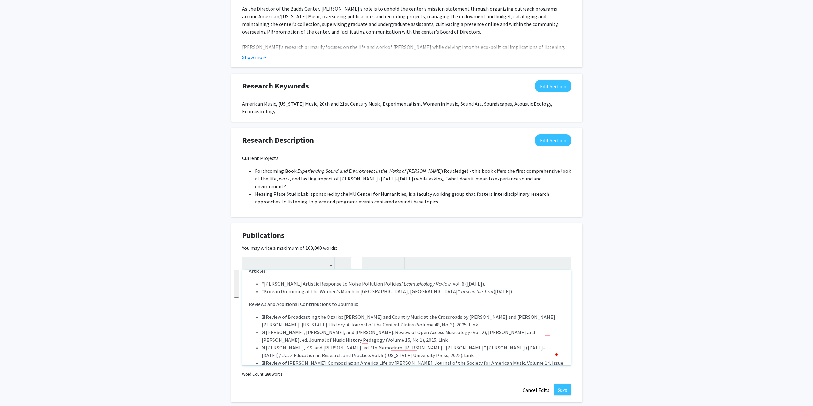
click at [265, 313] on li " Review of Broadcasting the Ozarks: Si Siman and Country Music at the Crossroa…" at bounding box center [413, 320] width 303 height 15
drag, startPoint x: 266, startPoint y: 324, endPoint x: 261, endPoint y: 324, distance: 4.9
click at [262, 328] on li " Hieb, Kimberly, Megan Murph, and Sarah Suhadolnik. Review of Open Access Musi…" at bounding box center [413, 335] width 303 height 15
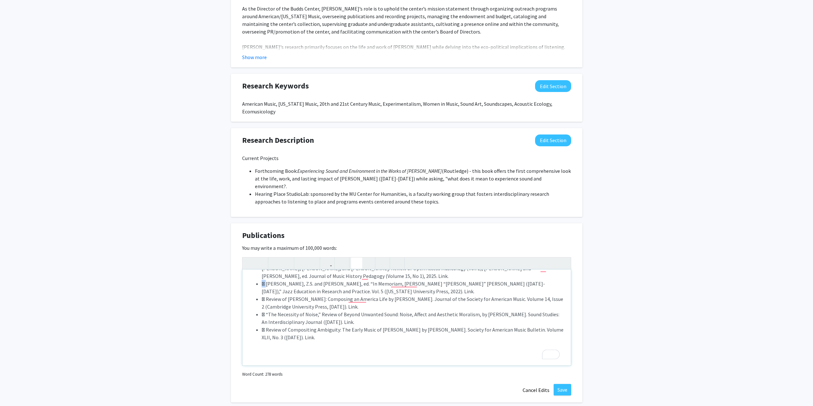
drag, startPoint x: 265, startPoint y: 277, endPoint x: 261, endPoint y: 276, distance: 4.3
click at [262, 280] on li " Nenaber, Z.S. and Megan Murph, ed. “In Memoriam, James Lester “Jim” Widner (1…" at bounding box center [413, 287] width 303 height 15
drag, startPoint x: 267, startPoint y: 292, endPoint x: 261, endPoint y: 291, distance: 5.6
click at [262, 295] on li " Review of Libby Larsen: Composing an America Life by Denise Von Glahn. Journa…" at bounding box center [413, 302] width 303 height 15
drag, startPoint x: 266, startPoint y: 306, endPoint x: 260, endPoint y: 304, distance: 6.7
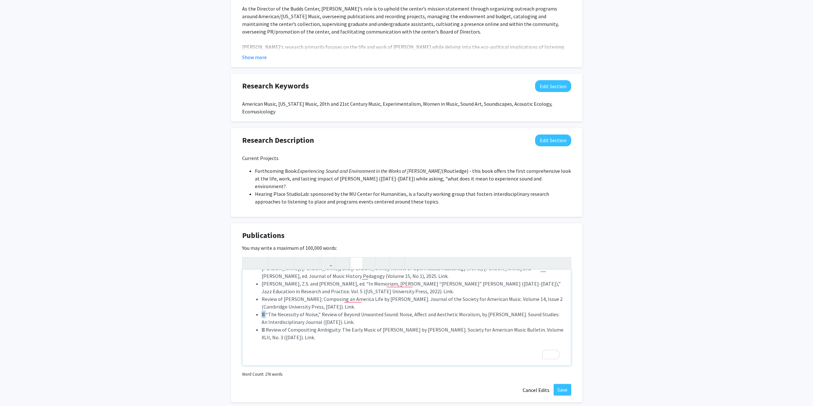
click at [260, 304] on ul "Review of Broadcasting the Ozarks: Si Siman and Country Music at the Crossroads…" at bounding box center [407, 295] width 316 height 92
drag, startPoint x: 267, startPoint y: 323, endPoint x: 262, endPoint y: 322, distance: 4.7
click at [262, 326] on li " Review of Compositing Ambiguity: The Early Music of Morton Feldman by Alistai…" at bounding box center [413, 333] width 303 height 15
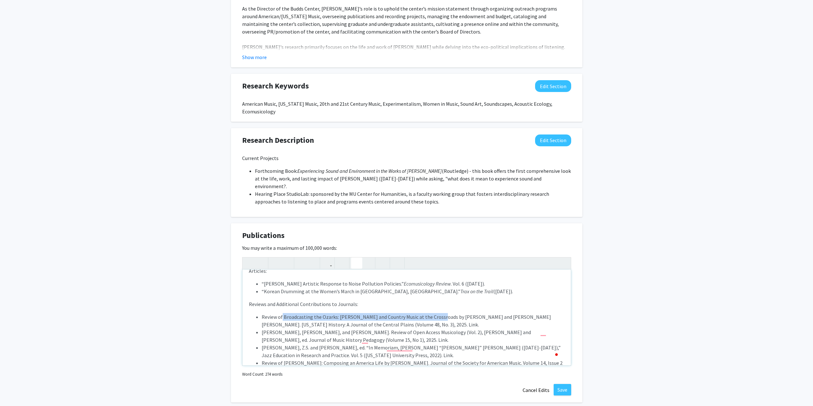
drag, startPoint x: 282, startPoint y: 308, endPoint x: 436, endPoint y: 310, distance: 153.6
click at [436, 313] on li "Review of Broadcasting the Ozarks: Si Siman and Country Music at the Crossroads…" at bounding box center [413, 320] width 303 height 15
click at [285, 258] on icon "button" at bounding box center [286, 263] width 5 height 11
drag, startPoint x: 523, startPoint y: 310, endPoint x: 322, endPoint y: 318, distance: 200.7
click at [322, 318] on li "Review of Broadcasting the Ozarks: Si Siman and Country Music at the Crossroads…" at bounding box center [413, 320] width 303 height 15
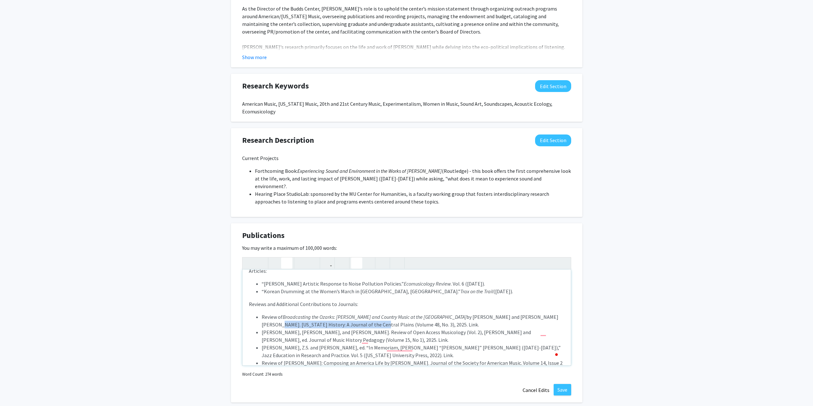
click at [288, 258] on icon "button" at bounding box center [286, 263] width 5 height 11
drag, startPoint x: 393, startPoint y: 317, endPoint x: 375, endPoint y: 316, distance: 17.2
click at [375, 316] on li "Review of Broadcasting the Ozarks: Si Siman and Country Music at the Crossroads…" at bounding box center [413, 320] width 303 height 15
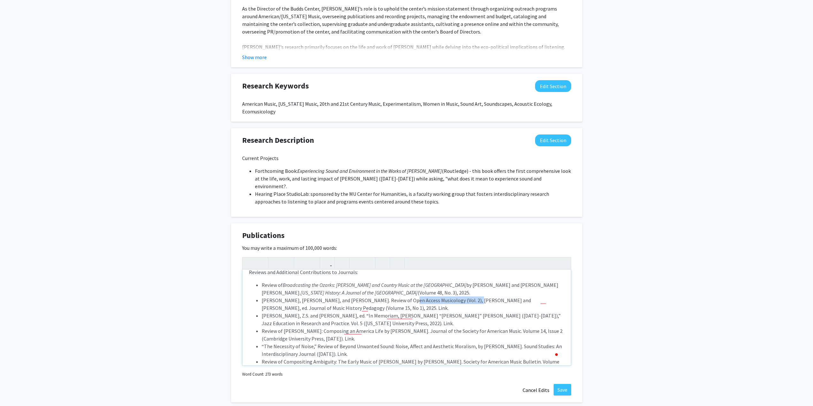
drag, startPoint x: 398, startPoint y: 291, endPoint x: 464, endPoint y: 293, distance: 66.1
click at [464, 296] on li "Hieb, Kimberly, Megan Murph, and Sarah Suhadolnik. Review of Open Access Musico…" at bounding box center [413, 303] width 303 height 15
click at [285, 258] on icon "button" at bounding box center [286, 263] width 5 height 11
drag, startPoint x: 261, startPoint y: 300, endPoint x: 335, endPoint y: 299, distance: 74.4
click at [335, 299] on ul "Review of Broadcasting the Ozarks: Si Siman and Country Music at the Crossroads…" at bounding box center [407, 327] width 316 height 92
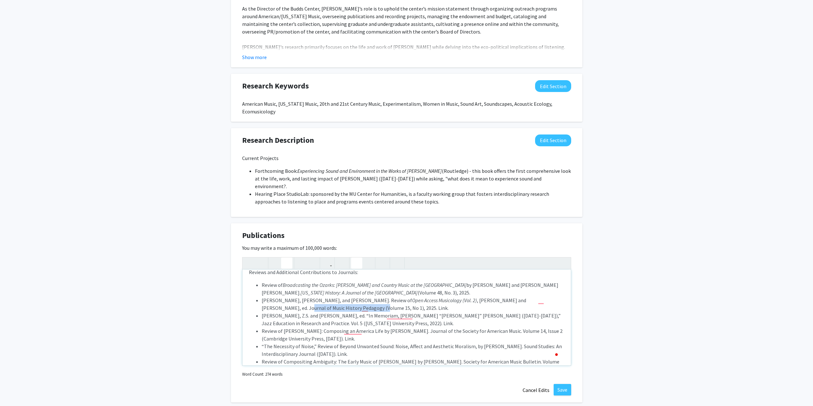
click at [287, 258] on icon "button" at bounding box center [286, 263] width 5 height 11
click at [343, 315] on li "Nenaber, Z.S. and Megan Murph, ed. “In Memoriam, James Lester “Jim” Widner (194…" at bounding box center [413, 319] width 303 height 15
click at [364, 296] on li "Hieb, Kimberly, Megan Murph, and Sarah Suhadolnik. Review of Open Access Musico…" at bounding box center [413, 303] width 303 height 15
click at [300, 313] on li "Nenaber, Z.S. and Megan Murph, ed. “In Memoriam, James Lester “Jim” Widner (194…" at bounding box center [413, 319] width 303 height 15
drag, startPoint x: 459, startPoint y: 308, endPoint x: 543, endPoint y: 308, distance: 83.7
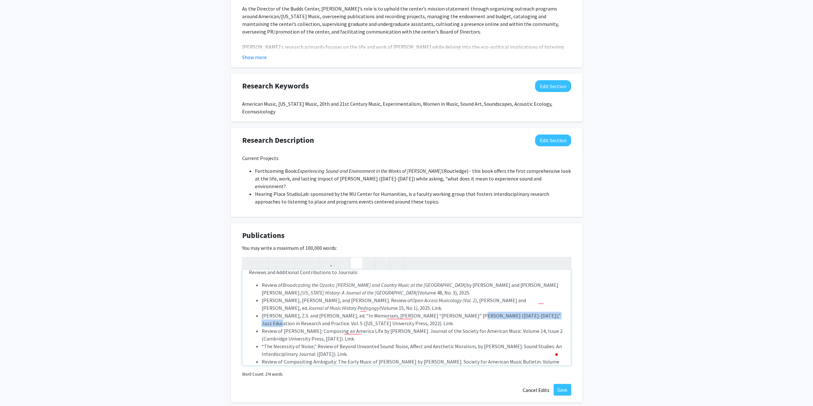
click at [543, 312] on li "Nenaber, Z.S. and Megan Murph, ed. “In Memoriam, James Lester “Jim” Widner (194…" at bounding box center [413, 319] width 303 height 15
click at [283, 257] on button "button" at bounding box center [286, 262] width 11 height 11
drag, startPoint x: 404, startPoint y: 299, endPoint x: 386, endPoint y: 299, distance: 17.6
click at [386, 299] on li "Hieb, Kimberly, Megan Murph, and Sarah Suhadolnik. Review of Open Access Musico…" at bounding box center [413, 303] width 303 height 15
drag, startPoint x: 343, startPoint y: 316, endPoint x: 330, endPoint y: 315, distance: 13.1
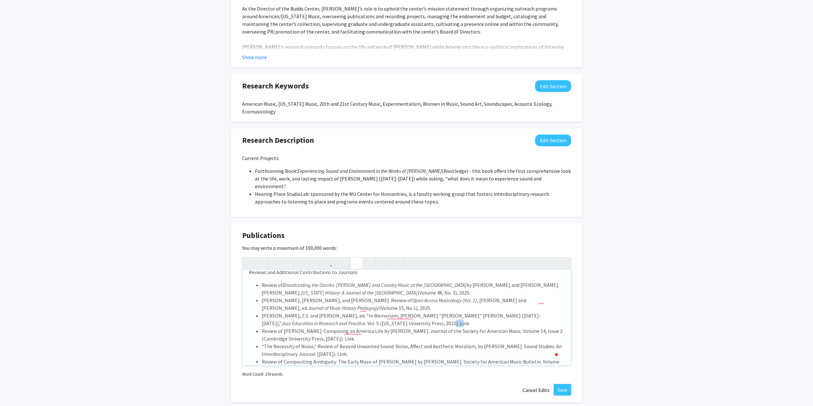
click at [330, 315] on li "Nenaber, Z.S. and Megan Murph, ed. “In Memoriam, James Lester “Jim” Widner (194…" at bounding box center [413, 319] width 303 height 15
drag, startPoint x: 283, startPoint y: 322, endPoint x: 414, endPoint y: 322, distance: 130.9
click at [414, 327] on li "Review of Libby Larsen: Composing an America Life by Denise Von Glahn. Journal …" at bounding box center [413, 334] width 303 height 15
click at [288, 258] on icon "button" at bounding box center [286, 263] width 5 height 11
drag, startPoint x: 414, startPoint y: 324, endPoint x: 501, endPoint y: 325, distance: 86.6
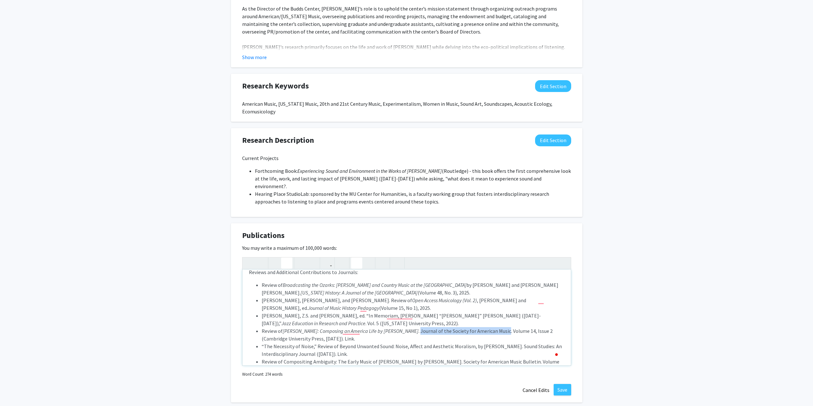
click at [501, 327] on li "Review of Libby Larsen: Composing an America Life by Denise Von Glahn . Journal…" at bounding box center [413, 334] width 303 height 15
click at [289, 257] on button "button" at bounding box center [286, 262] width 11 height 11
drag, startPoint x: 370, startPoint y: 323, endPoint x: 410, endPoint y: 320, distance: 41.0
click at [410, 328] on em "Libby Larsen: Composing an America Life by Denise Von Glahn" at bounding box center [351, 331] width 136 height 6
click at [283, 257] on button "button" at bounding box center [286, 262] width 11 height 11
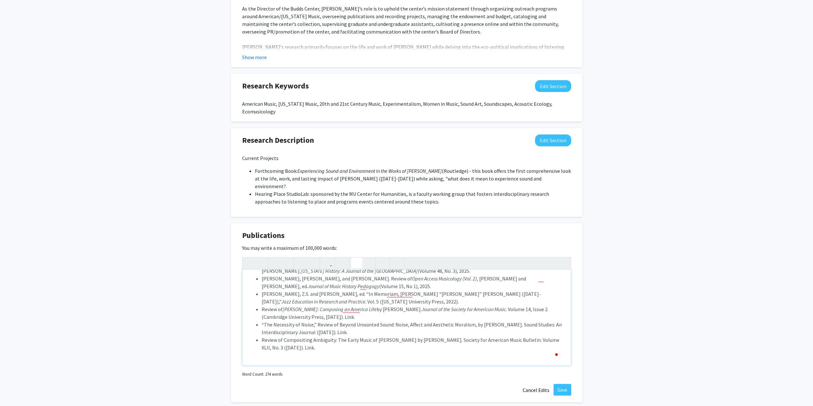
scroll to position [126, 0]
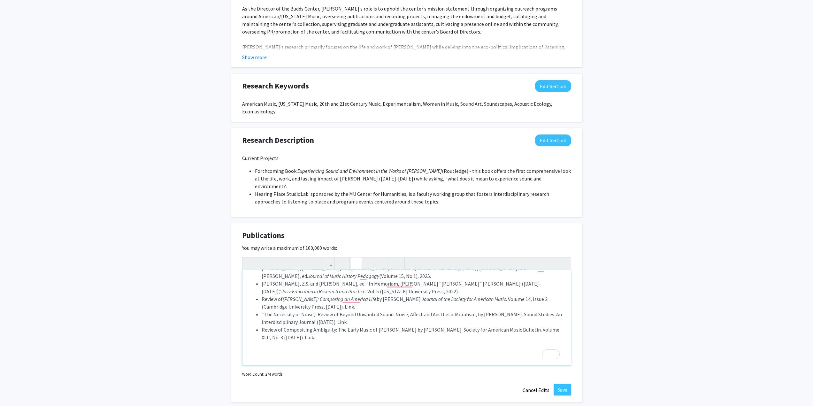
drag, startPoint x: 370, startPoint y: 300, endPoint x: 347, endPoint y: 300, distance: 23.0
click at [347, 300] on li "Review of Libby Larsen: Composing an America Life by Denise Von Glahn . Journal…" at bounding box center [413, 302] width 303 height 15
drag, startPoint x: 337, startPoint y: 307, endPoint x: 471, endPoint y: 308, distance: 134.1
click at [471, 310] on li "“The Necessity of Noise,” Review of Beyond Unwanted Sound: Noise, Affect and Ae…" at bounding box center [413, 317] width 303 height 15
click at [284, 258] on icon "button" at bounding box center [286, 263] width 5 height 11
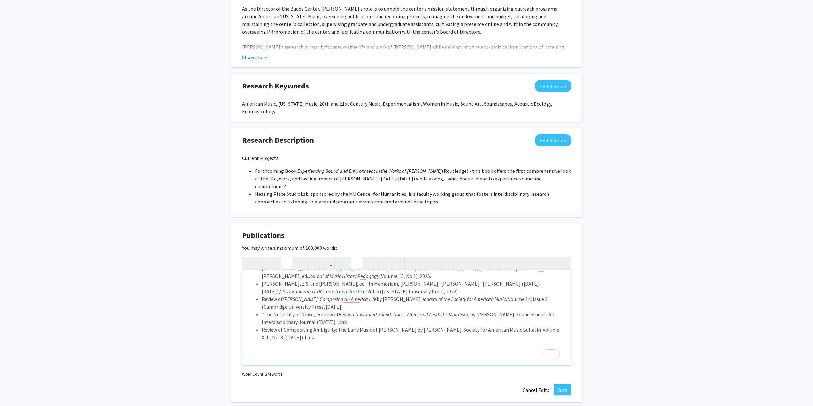
click at [522, 326] on li "Review of Compositing Ambiguity: The Early Music of Morton Feldman by Alistair …" at bounding box center [413, 333] width 303 height 15
drag, startPoint x: 515, startPoint y: 307, endPoint x: 314, endPoint y: 316, distance: 200.8
click at [314, 316] on li "“The Necessity of Noise,” Review of Beyond Unwanted Sound: Noise, Affect and Ae…" at bounding box center [413, 317] width 303 height 15
click at [284, 258] on icon "button" at bounding box center [286, 263] width 5 height 11
click at [331, 334] on p "Articles: “Max Neuhaus’s Artistic Response to Noise Pollution Policies.” Ecomus…" at bounding box center [407, 278] width 316 height 151
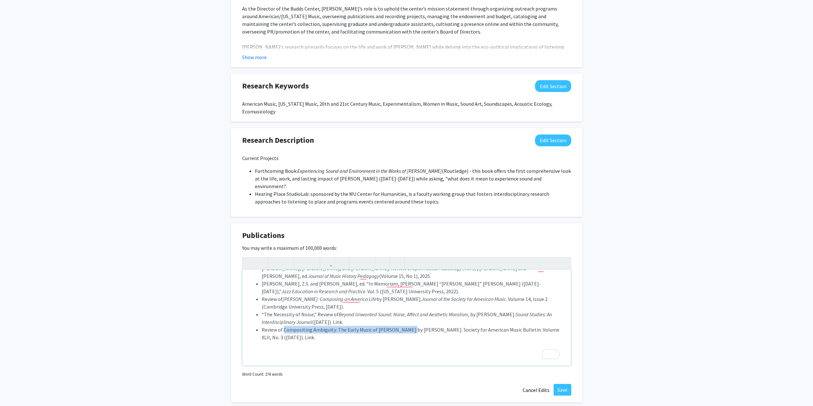
drag, startPoint x: 284, startPoint y: 322, endPoint x: 410, endPoint y: 324, distance: 125.5
click at [410, 326] on li "Review of Compositing Ambiguity: The Early Music of Morton Feldman by Alistair …" at bounding box center [413, 333] width 303 height 15
click at [286, 258] on icon "button" at bounding box center [286, 263] width 5 height 11
click at [478, 328] on li "Review of Compositing Ambiguity: The Early Music of Morton Feldman by Alistair …" at bounding box center [413, 333] width 303 height 15
drag, startPoint x: 445, startPoint y: 322, endPoint x: 519, endPoint y: 323, distance: 73.5
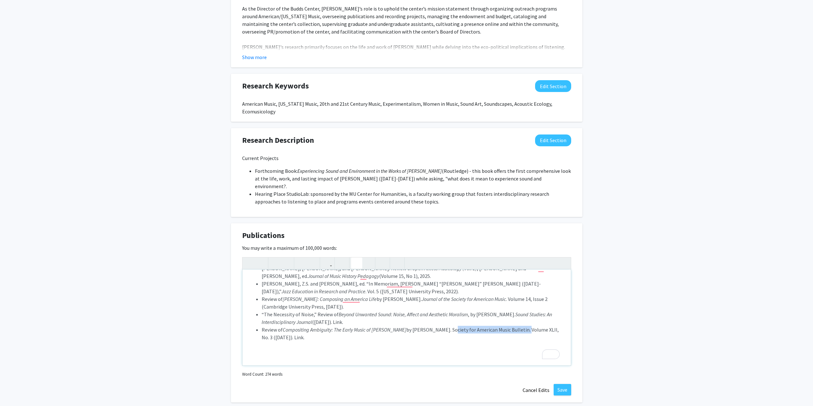
click at [519, 326] on li "Review of Compositing Ambiguity: The Early Music of Morton Feldman by Alistair …" at bounding box center [413, 333] width 303 height 15
click at [290, 257] on button "button" at bounding box center [286, 262] width 11 height 11
drag, startPoint x: 307, startPoint y: 331, endPoint x: 296, endPoint y: 330, distance: 10.3
click at [296, 330] on li "Review of Compositing Ambiguity: The Early Music of Morton Feldman by Alistair …" at bounding box center [413, 333] width 303 height 15
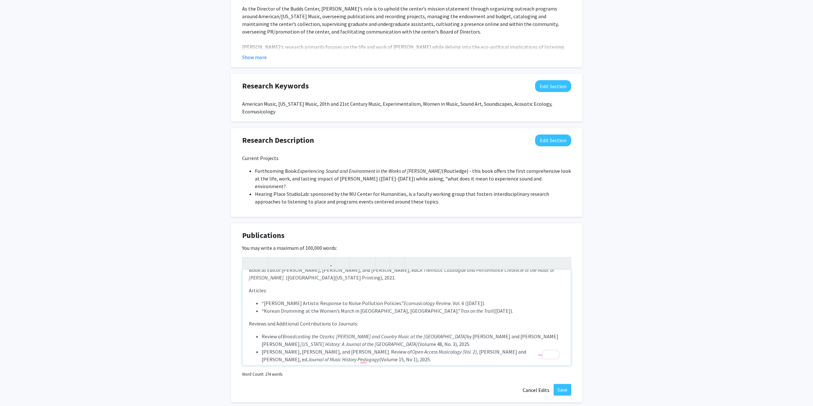
scroll to position [31, 0]
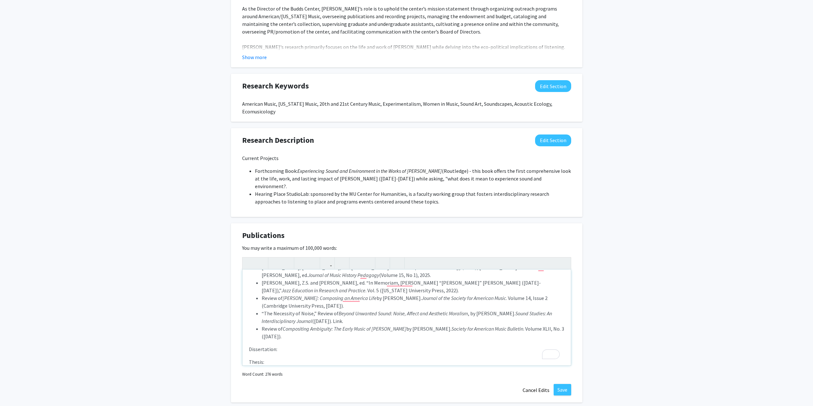
click at [305, 345] on p "Dissertation:" at bounding box center [407, 349] width 316 height 8
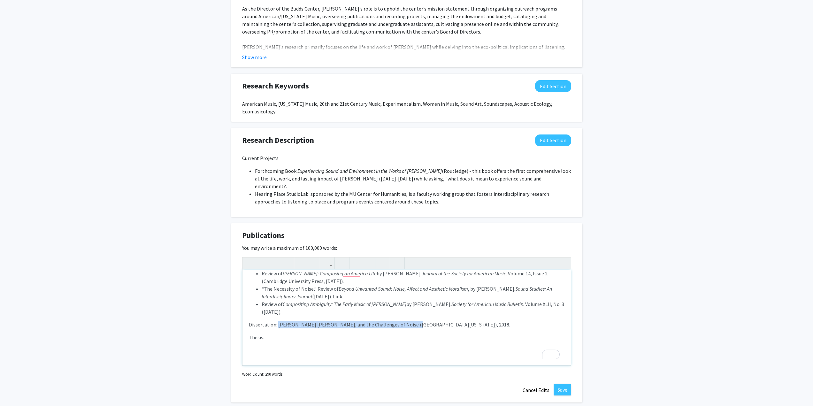
drag, startPoint x: 277, startPoint y: 317, endPoint x: 405, endPoint y: 311, distance: 128.2
click at [405, 311] on p "Review of Broadcasting the Ozarks: Si Siman and Country Music at the Crossroads…" at bounding box center [407, 283] width 316 height 118
click at [289, 258] on icon "button" at bounding box center [286, 263] width 5 height 11
click at [294, 333] on p "Thesis:" at bounding box center [407, 337] width 316 height 8
drag, startPoint x: 278, startPoint y: 317, endPoint x: 404, endPoint y: 316, distance: 125.8
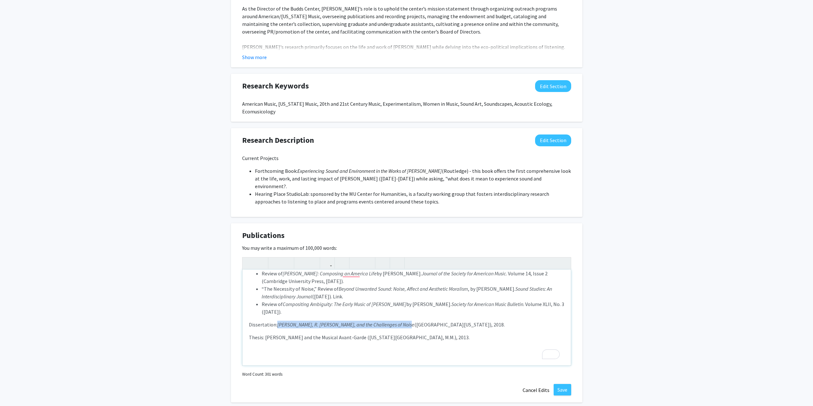
click at [404, 321] on p "Dissertation: Max Neuhaus, R. Murray Schafer, and the Challenges of Noise (Univ…" at bounding box center [407, 325] width 316 height 8
click at [291, 257] on button "button" at bounding box center [286, 262] width 11 height 11
click at [277, 321] on p "Dissertation: Max Neuhaus, R. Murray Schafer, and the Challenges of Noise (Univ…" at bounding box center [407, 325] width 316 height 8
click at [248, 317] on div "Book - (Forthcoming) Experiencing Sound and Environment in the Works of Max Neu…" at bounding box center [406, 318] width 328 height 96
click at [400, 321] on p "PhD diss: " Max Neuhaus, R. Murray Schafer, and the Challenges of Noise (Univer…" at bounding box center [407, 325] width 316 height 8
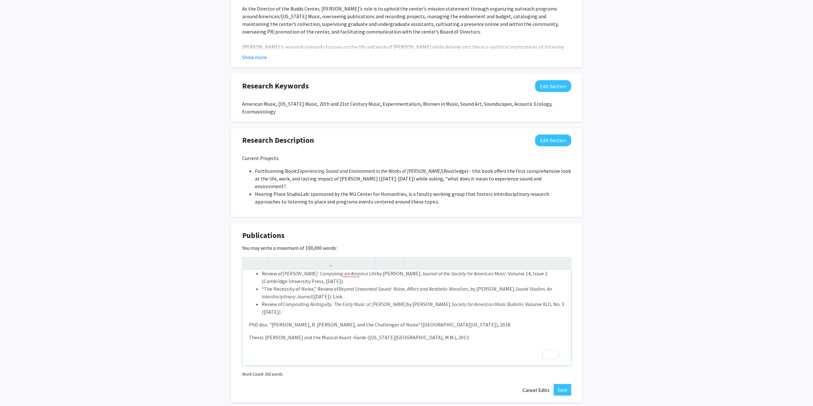
drag, startPoint x: 457, startPoint y: 317, endPoint x: 453, endPoint y: 316, distance: 4.2
click at [457, 321] on p "PhD diss: " Max Neuhaus, R. Murray Schafer, and the Challenges of Noise" (Unive…" at bounding box center [407, 325] width 316 height 8
click at [248, 330] on div "Book - (Forthcoming) Experiencing Sound and Environment in the Works of Max Neu…" at bounding box center [406, 318] width 328 height 96
click at [276, 333] on p "M.M. thesis: Max Neuhaus and the Musical Avant-Garde (Louisiana State Universit…" at bounding box center [407, 337] width 316 height 8
click at [366, 333] on p "M.M. thesis: "Max Neuhaus and the Musical Avant-Garde (Louisiana State Universi…" at bounding box center [407, 337] width 316 height 8
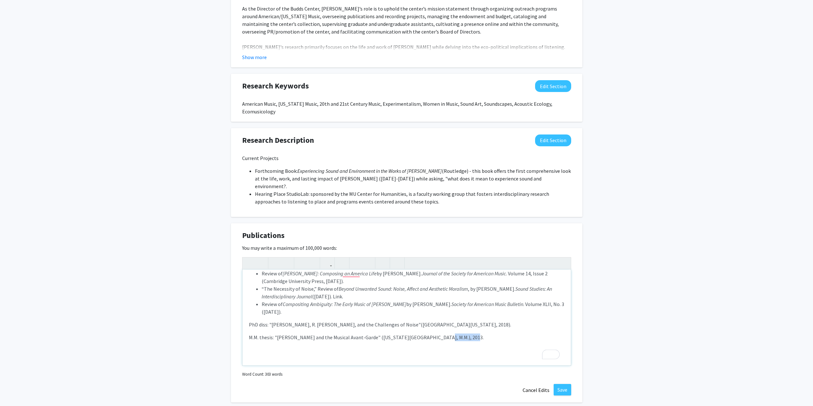
drag, startPoint x: 459, startPoint y: 331, endPoint x: 429, endPoint y: 329, distance: 30.1
click at [429, 333] on p "M.M. thesis: "Max Neuhaus and the Musical Avant-Garde" (Louisiana State Univers…" at bounding box center [407, 337] width 316 height 8
type textarea "<p>Book -&nbsp;<span style="font-size: 1rem;">(Forthcoming) <em>Experiencing So…"
click at [561, 384] on button "Save" at bounding box center [562, 389] width 18 height 11
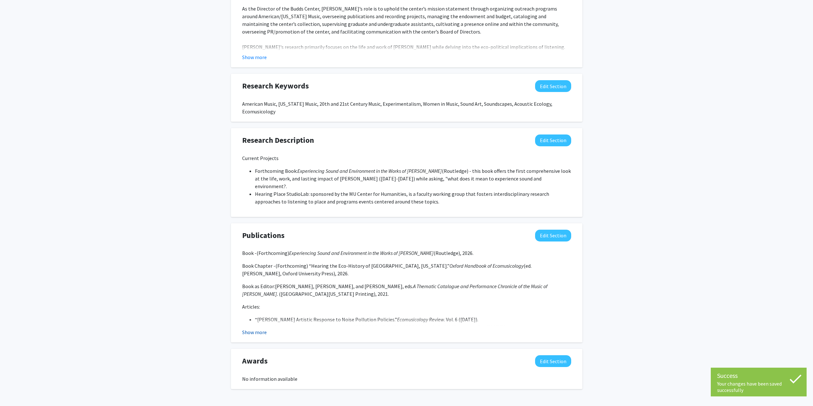
click at [260, 328] on button "Show more" at bounding box center [254, 332] width 25 height 8
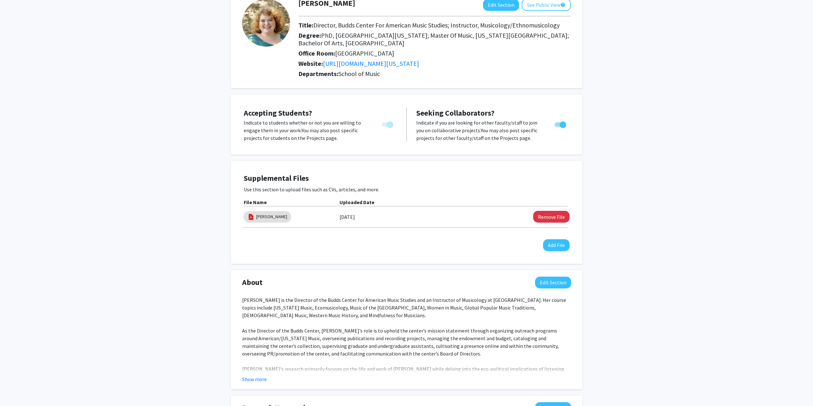
scroll to position [0, 0]
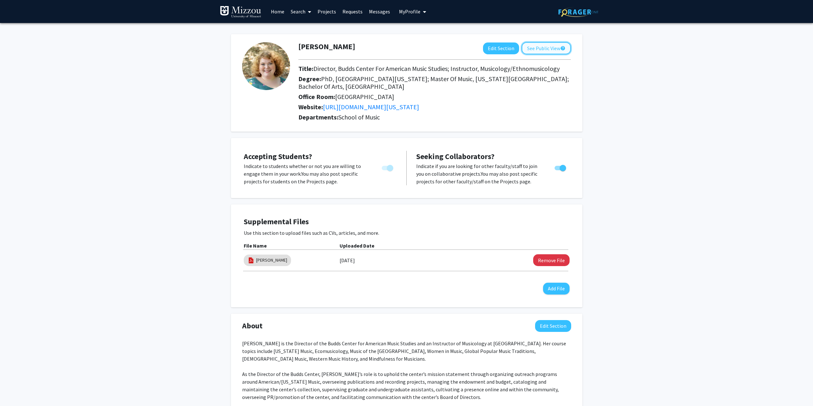
click at [532, 50] on button "See Public View help" at bounding box center [546, 48] width 49 height 12
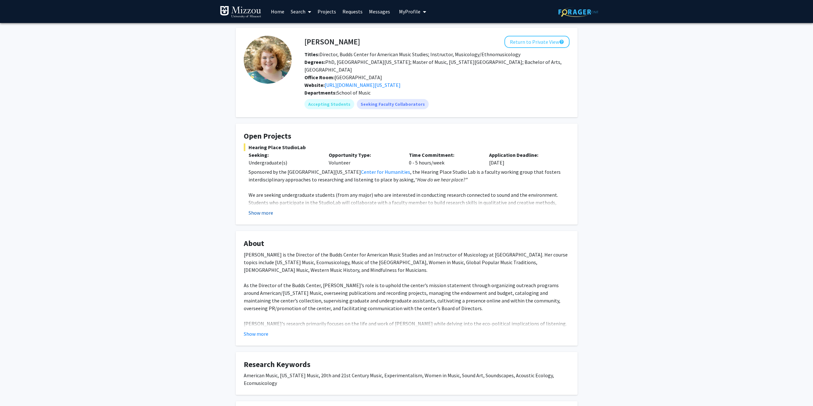
click at [263, 209] on button "Show more" at bounding box center [260, 213] width 25 height 8
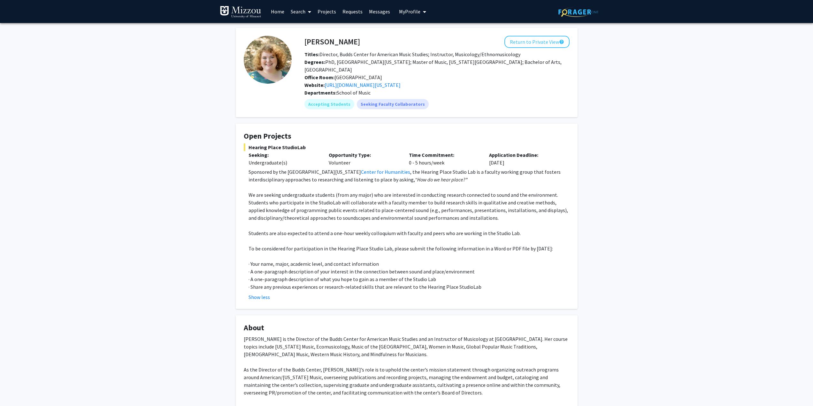
click at [263, 204] on p "We are seeking undergraduate students (from any major) who are interested in co…" at bounding box center [408, 206] width 321 height 31
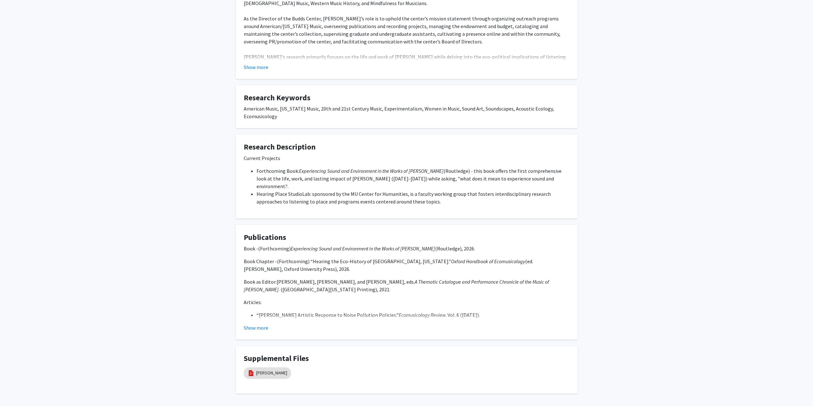
scroll to position [363, 0]
